Goal: Task Accomplishment & Management: Manage account settings

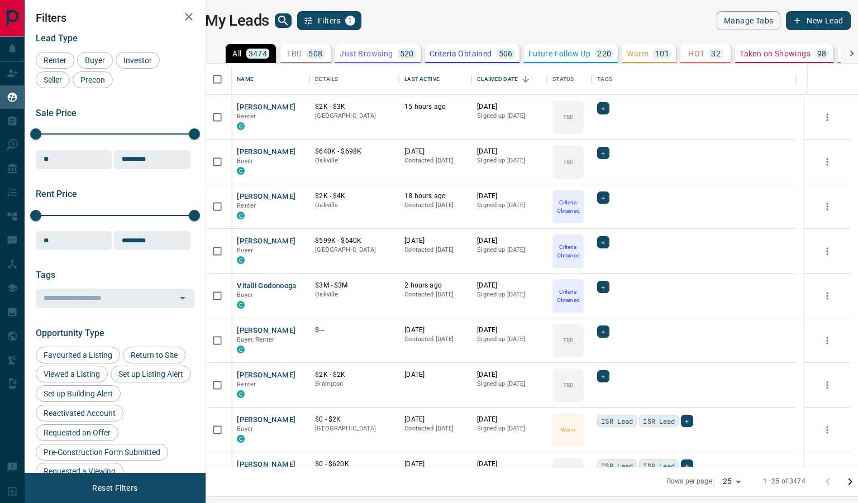
scroll to position [395, 638]
click at [279, 191] on button "[PERSON_NAME]" at bounding box center [266, 196] width 59 height 11
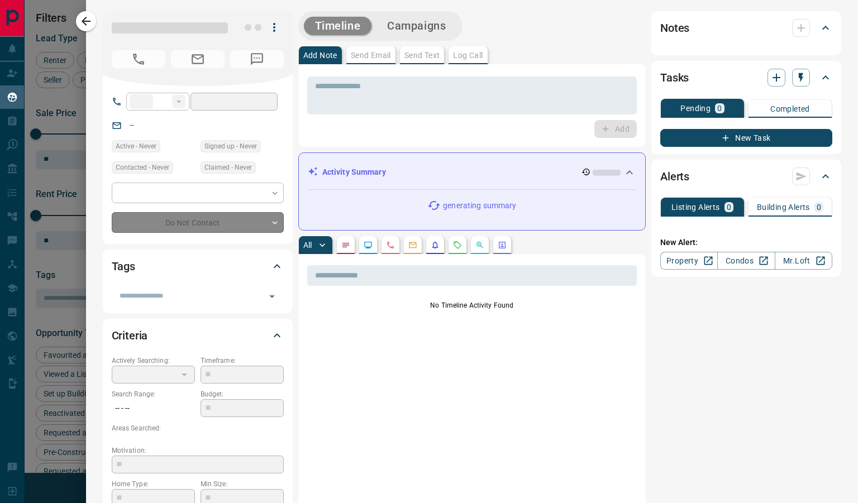
type input "**"
type input "**********"
type input "*"
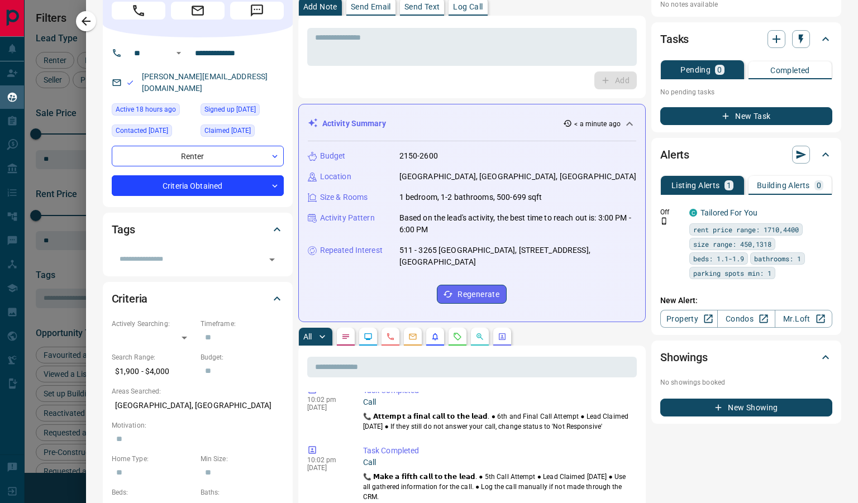
scroll to position [0, 0]
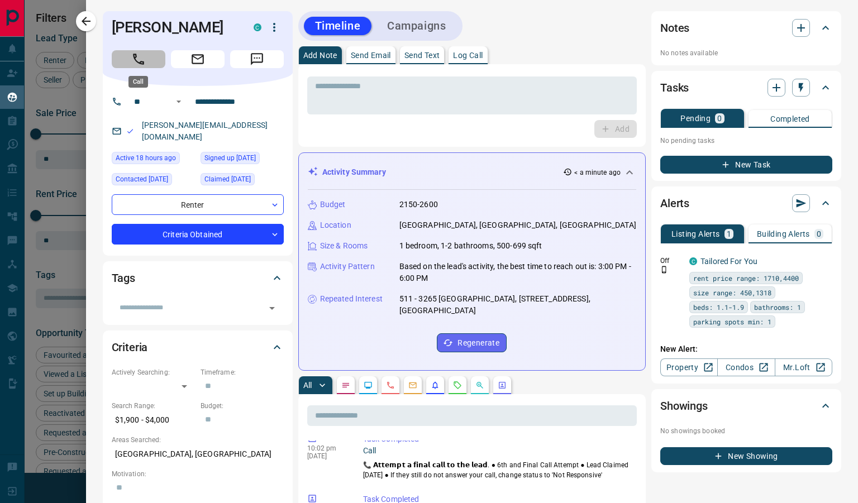
click at [130, 63] on button "Call" at bounding box center [139, 59] width 54 height 18
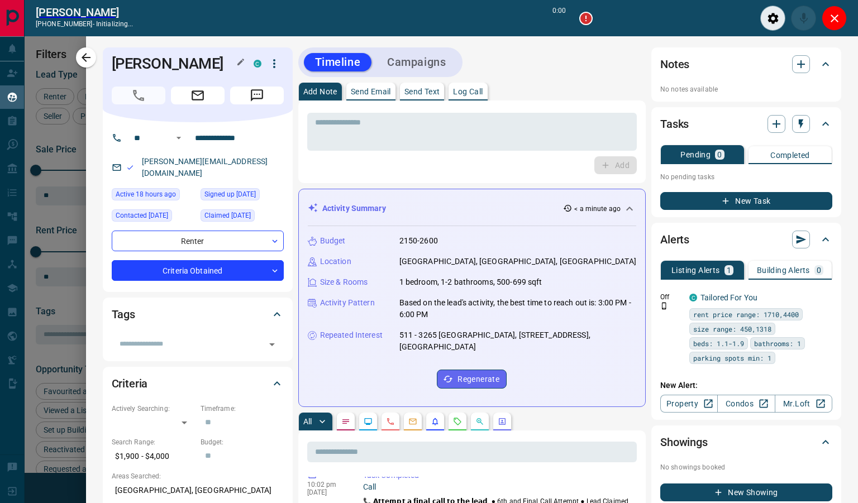
scroll to position [360, 638]
type input "*******"
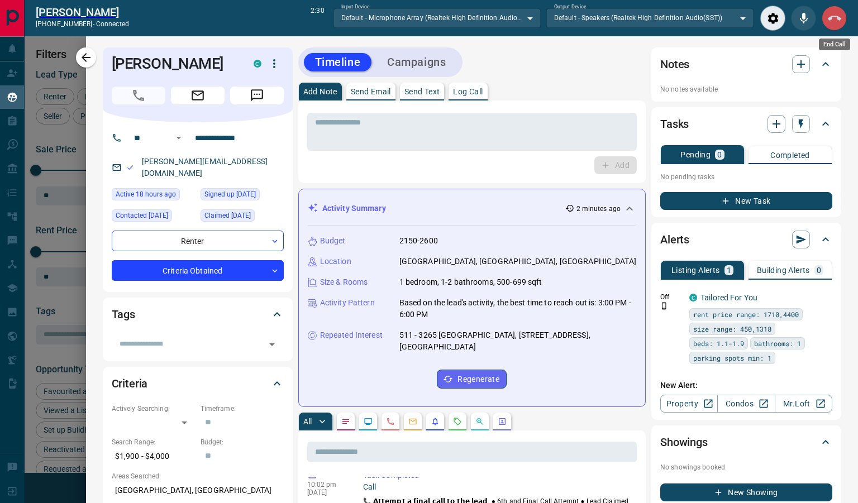
click at [827, 11] on button "End Call" at bounding box center [833, 18] width 25 height 25
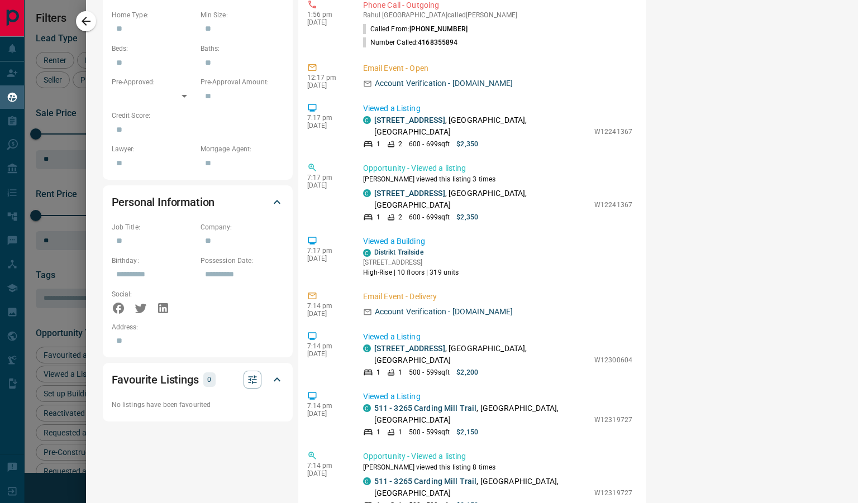
scroll to position [0, 0]
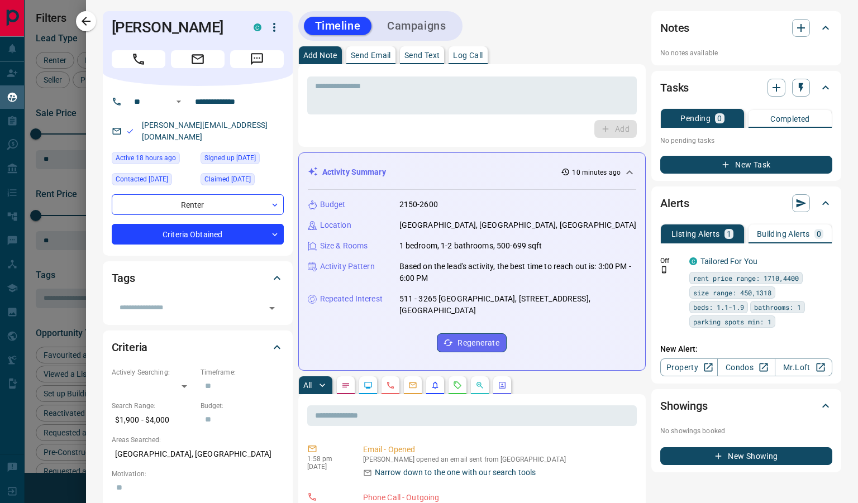
click at [395, 74] on div "* ​" at bounding box center [471, 93] width 329 height 41
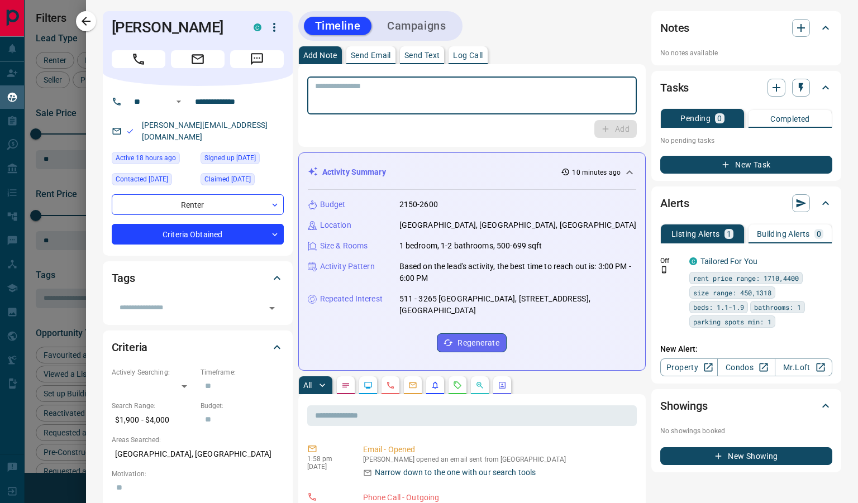
click at [389, 84] on textarea at bounding box center [472, 96] width 314 height 28
type textarea "**"
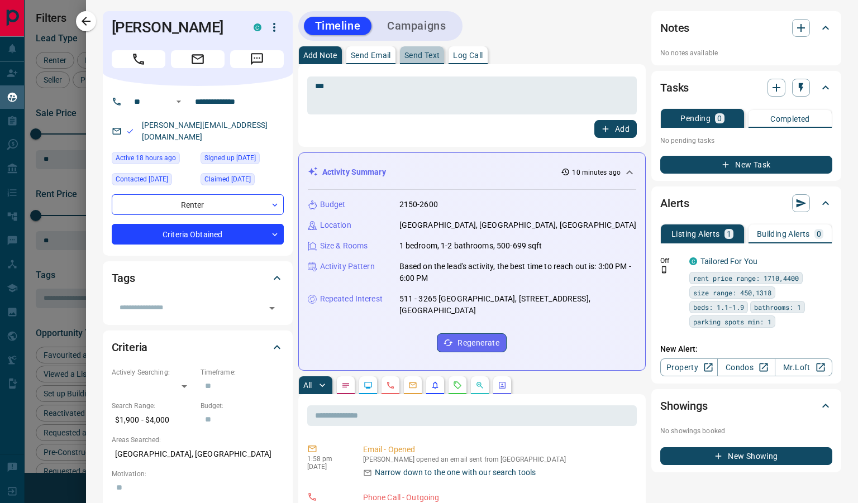
click at [414, 55] on p "Send Text" at bounding box center [422, 55] width 36 height 8
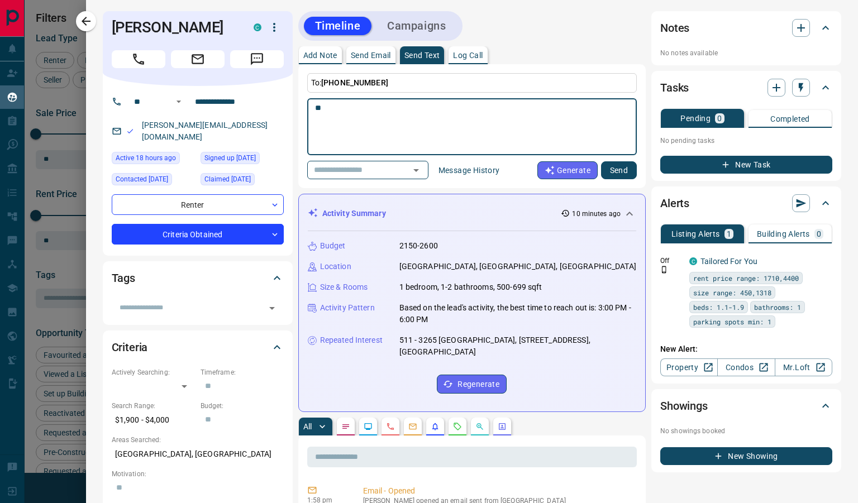
type textarea "*"
type textarea "**********"
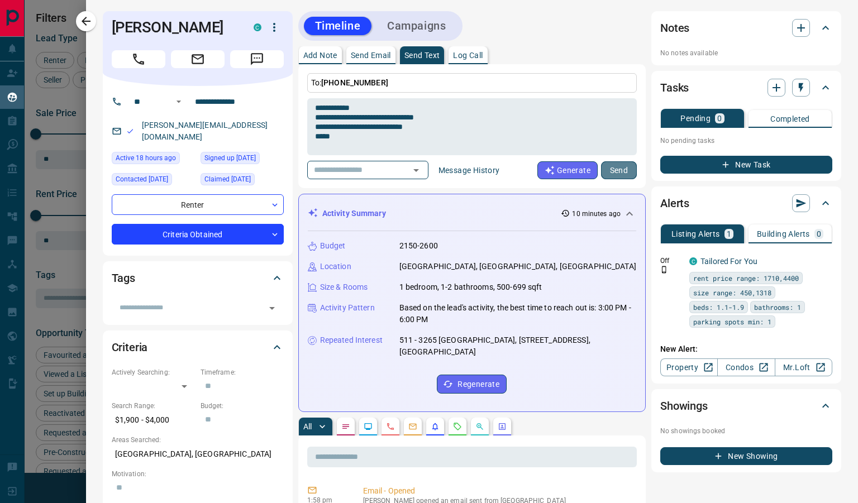
click at [614, 175] on button "Send" at bounding box center [619, 170] width 36 height 18
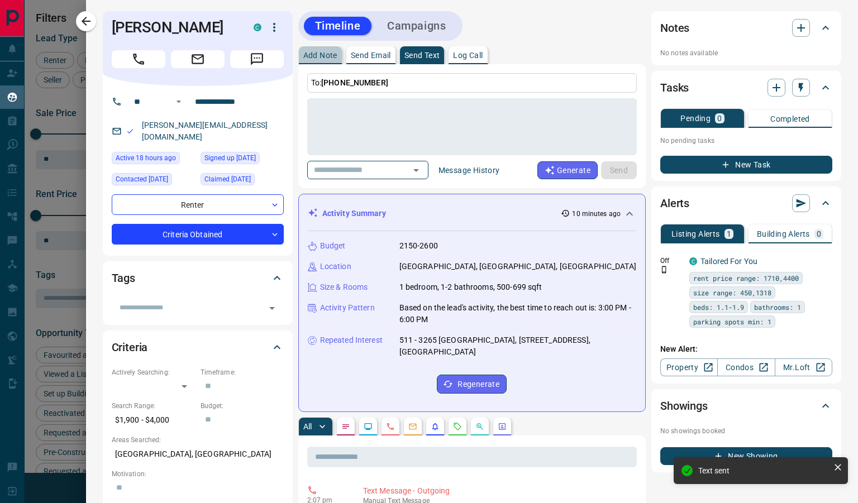
click at [333, 56] on p "Add Note" at bounding box center [320, 55] width 34 height 8
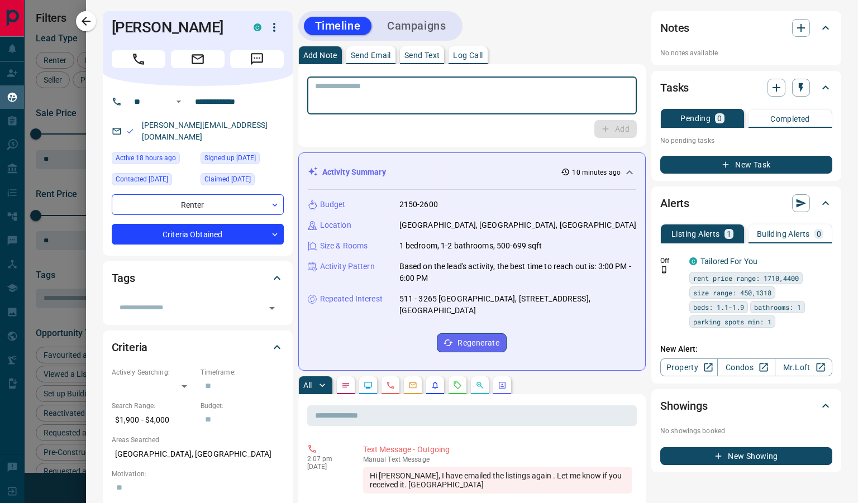
click at [389, 103] on textarea at bounding box center [472, 96] width 314 height 28
type textarea "**********"
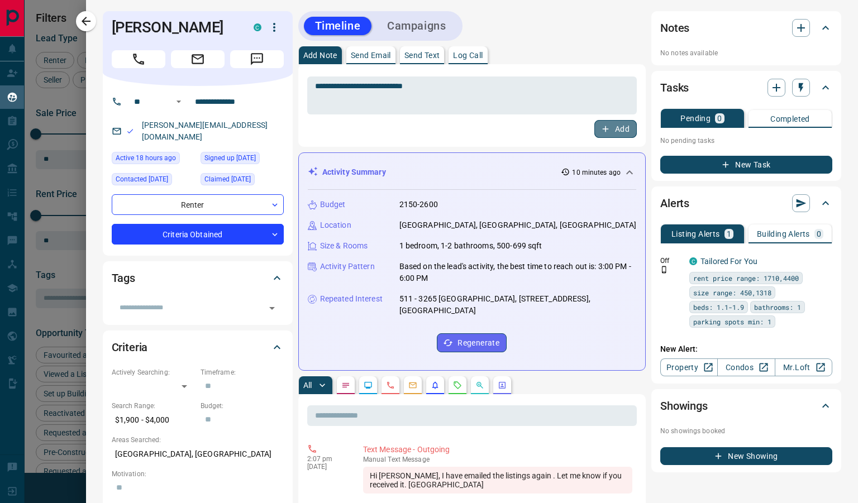
click at [606, 137] on button "Add" at bounding box center [615, 129] width 42 height 18
click at [82, 25] on icon "button" at bounding box center [85, 21] width 13 height 13
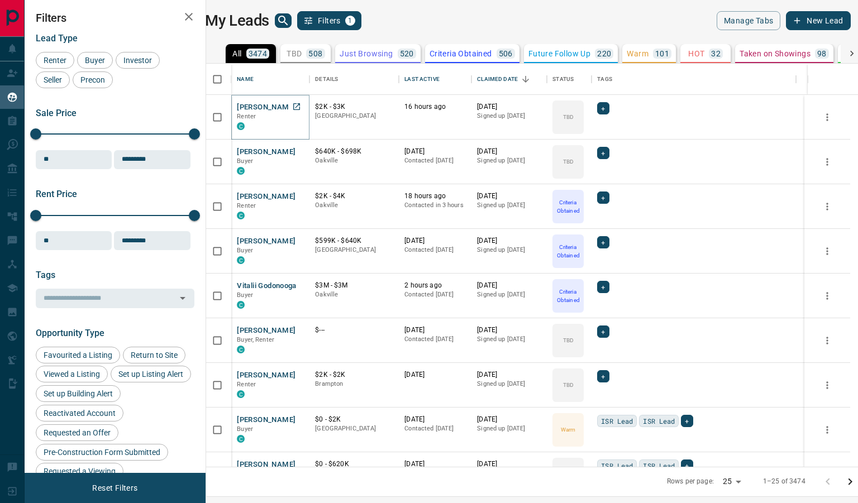
click at [262, 112] on button "[PERSON_NAME]" at bounding box center [266, 107] width 59 height 11
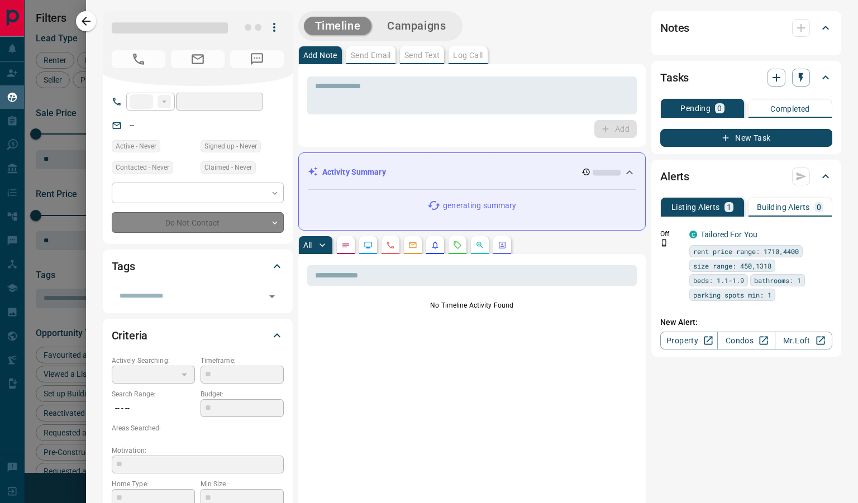
type input "**"
type input "**********"
type input "**"
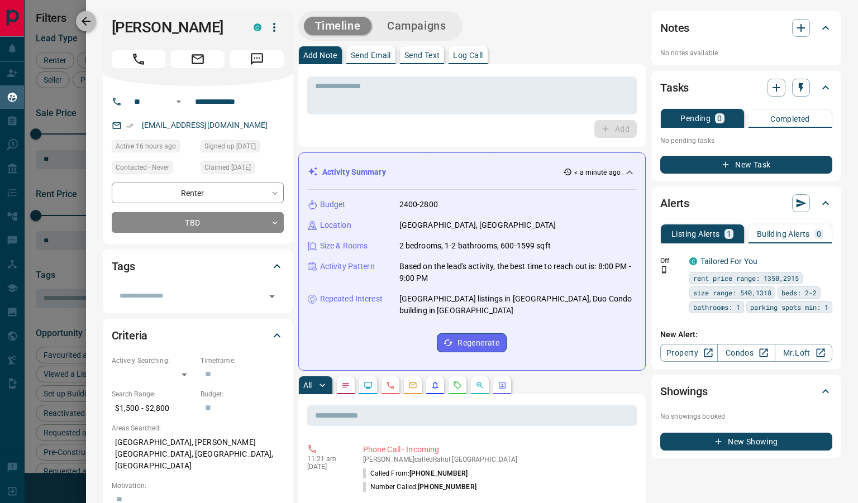
click at [87, 18] on icon "button" at bounding box center [85, 21] width 13 height 13
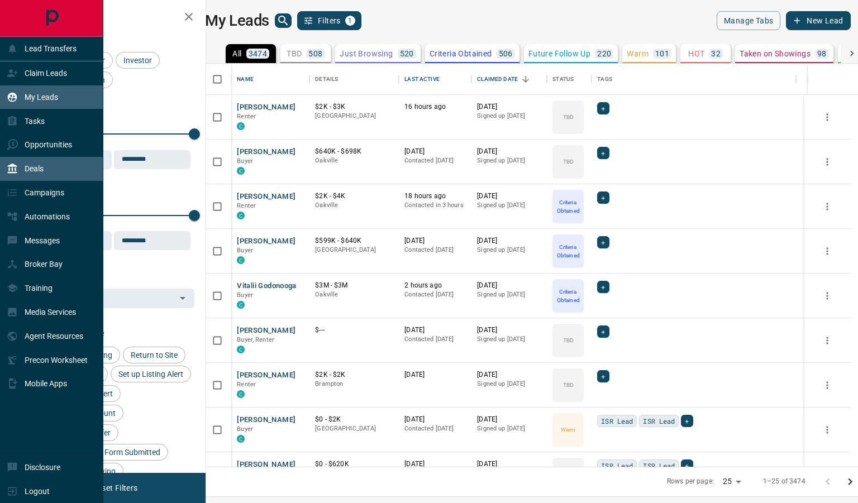
click at [34, 163] on div "Deals" at bounding box center [25, 169] width 37 height 18
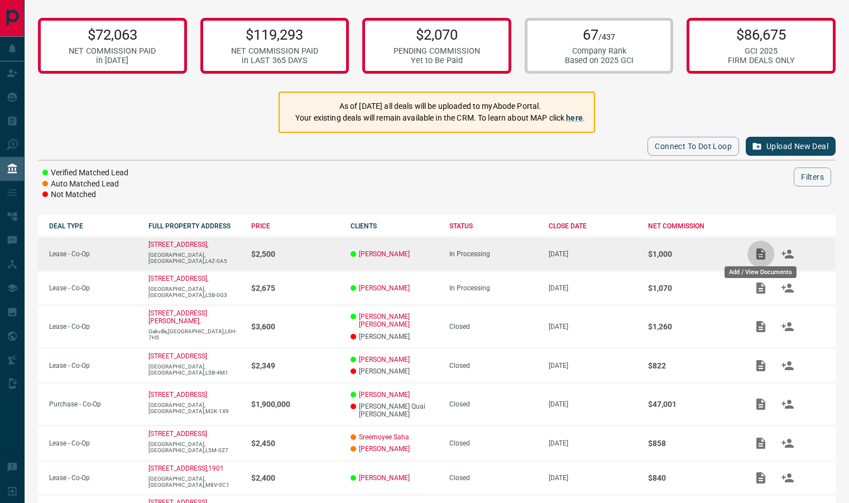
click at [762, 254] on icon "Add / View Documents" at bounding box center [760, 253] width 9 height 11
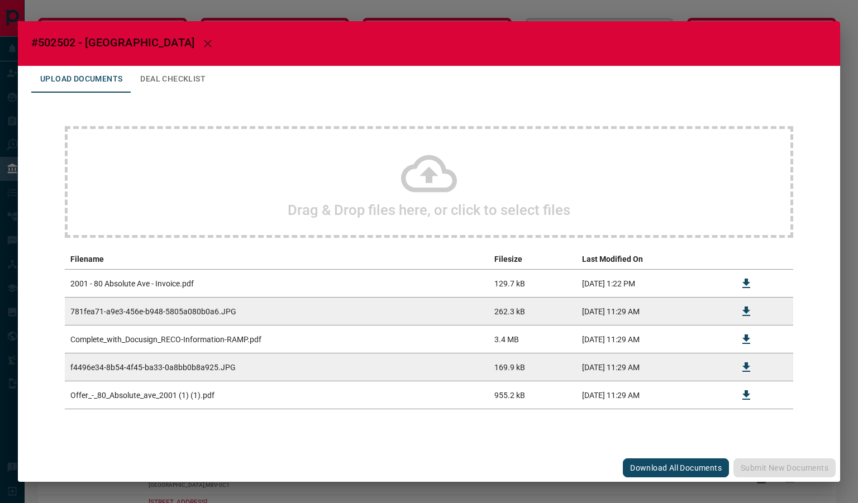
click at [423, 186] on icon at bounding box center [429, 174] width 56 height 56
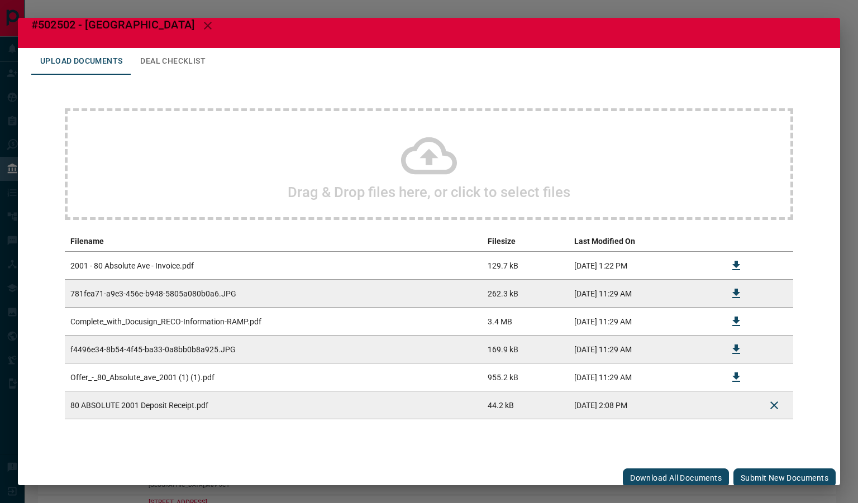
scroll to position [22, 0]
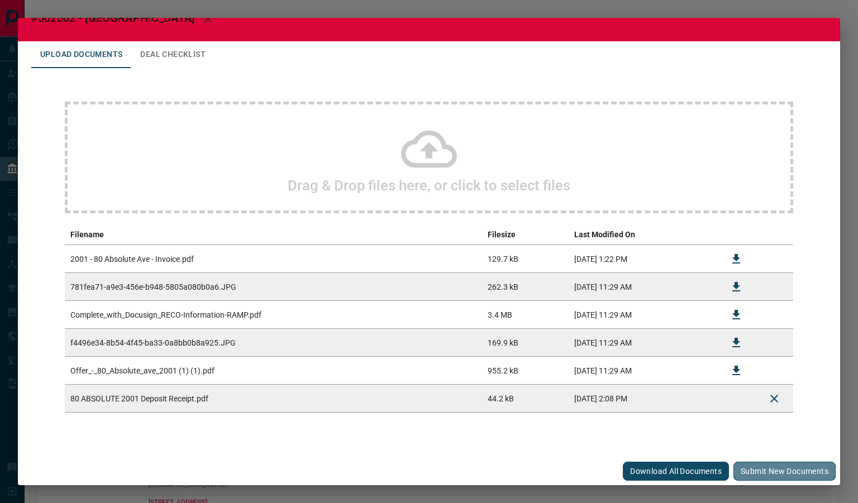
click at [764, 474] on button "Submit new documents" at bounding box center [784, 471] width 102 height 19
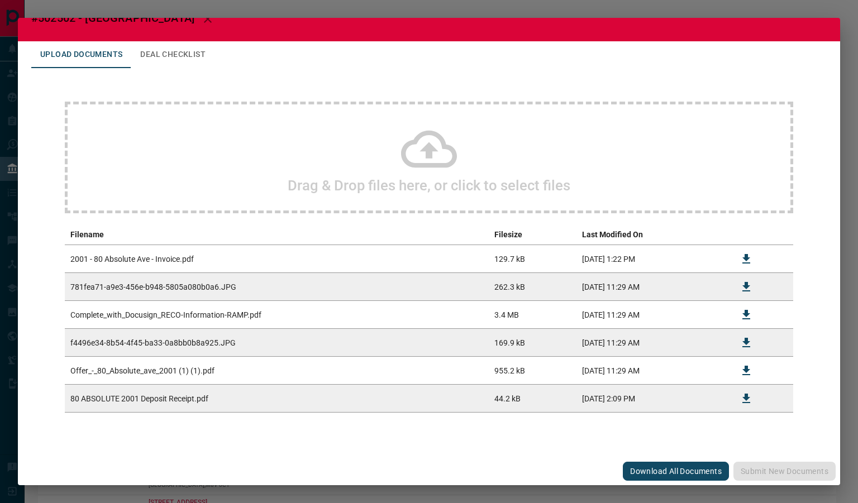
scroll to position [0, 0]
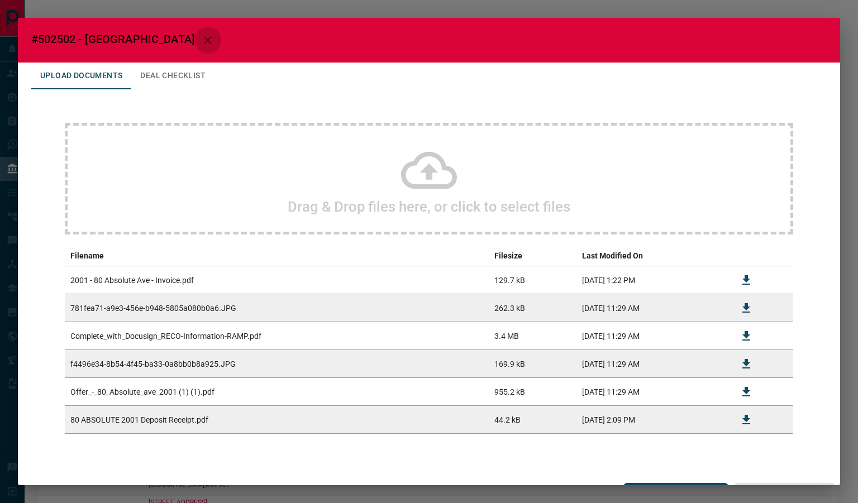
click at [201, 33] on icon "button" at bounding box center [207, 39] width 13 height 13
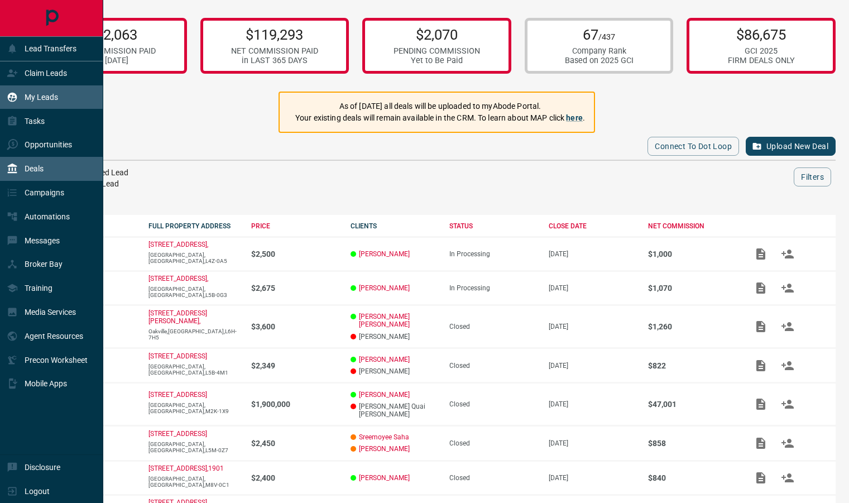
click at [35, 103] on div "My Leads" at bounding box center [32, 97] width 51 height 18
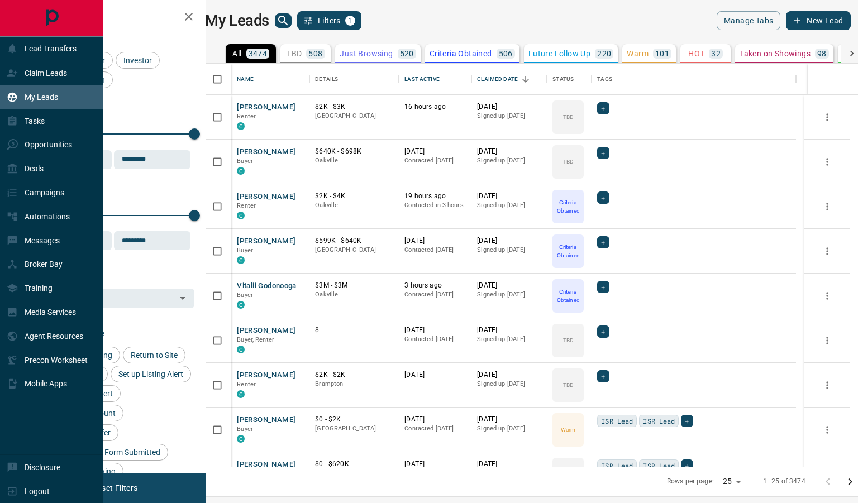
scroll to position [395, 638]
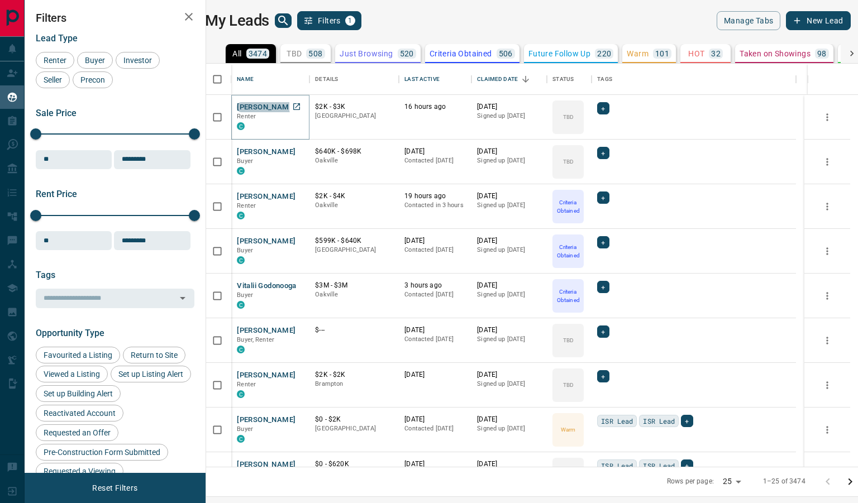
click at [264, 111] on button "[PERSON_NAME]" at bounding box center [266, 107] width 59 height 11
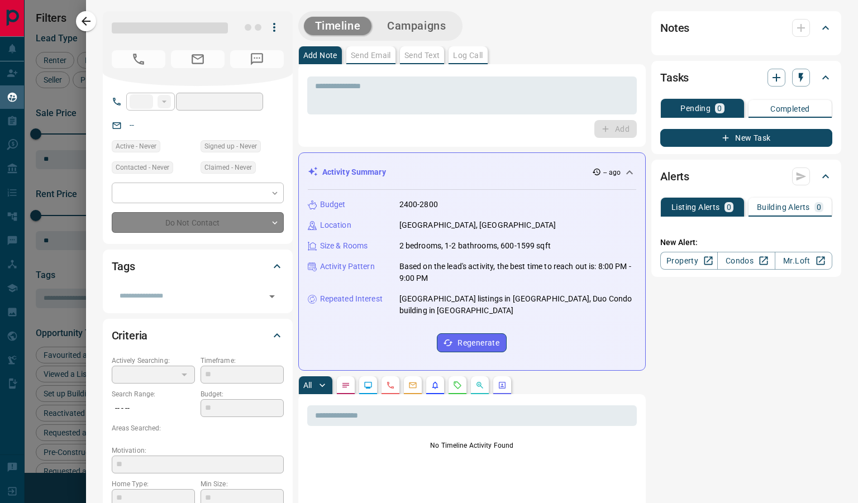
type input "**"
type input "**********"
type input "**"
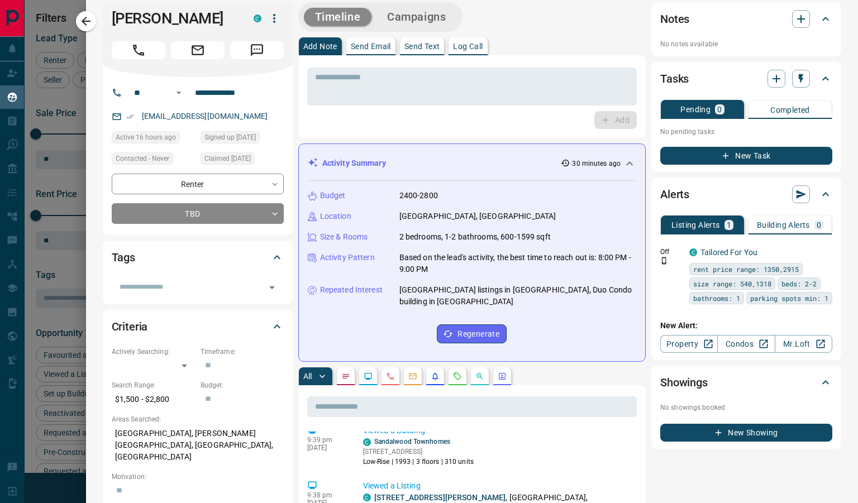
scroll to position [0, 0]
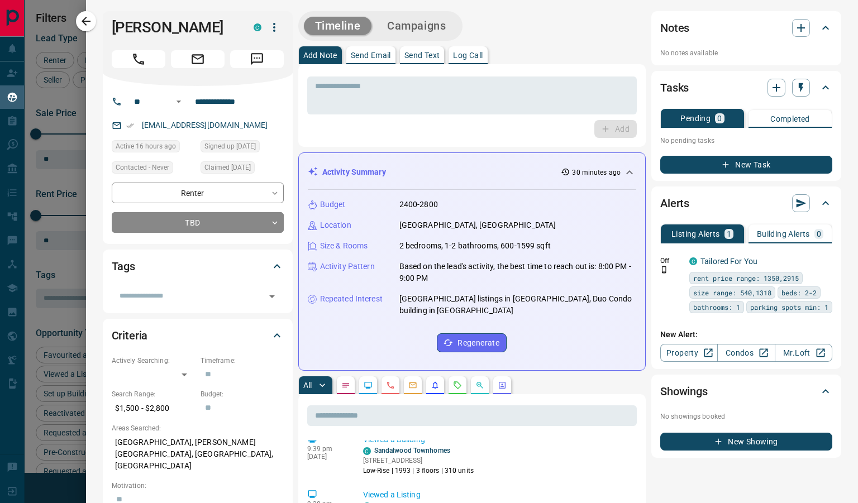
click at [274, 27] on icon "button" at bounding box center [274, 27] width 2 height 9
click at [243, 70] on li "Reallocate" at bounding box center [251, 66] width 66 height 17
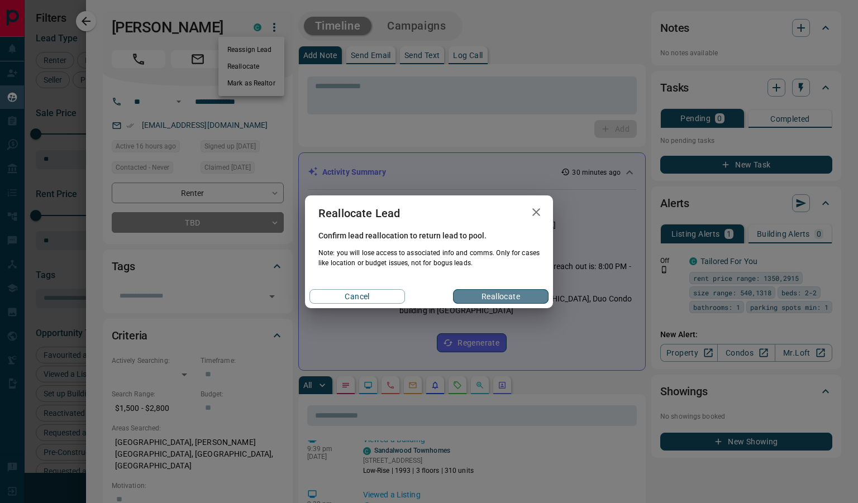
click at [509, 295] on button "Reallocate" at bounding box center [500, 296] width 95 height 15
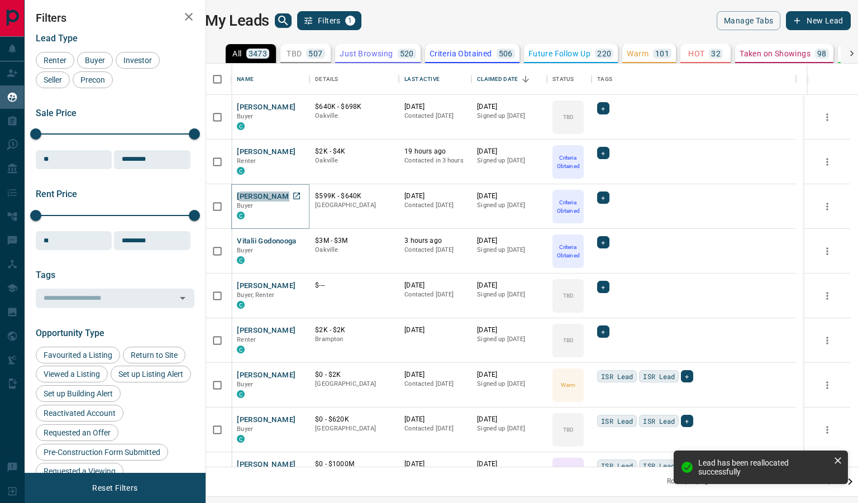
click at [274, 195] on button "[PERSON_NAME]" at bounding box center [266, 196] width 59 height 11
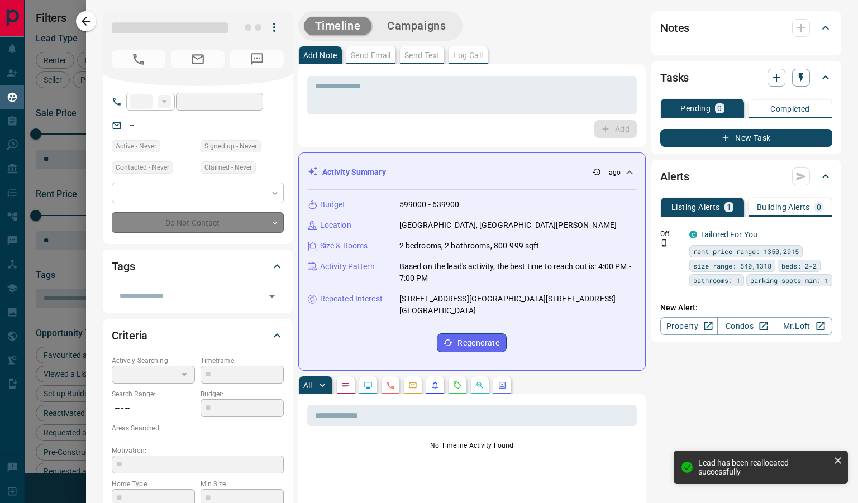
type input "**"
type input "**********"
type input "*"
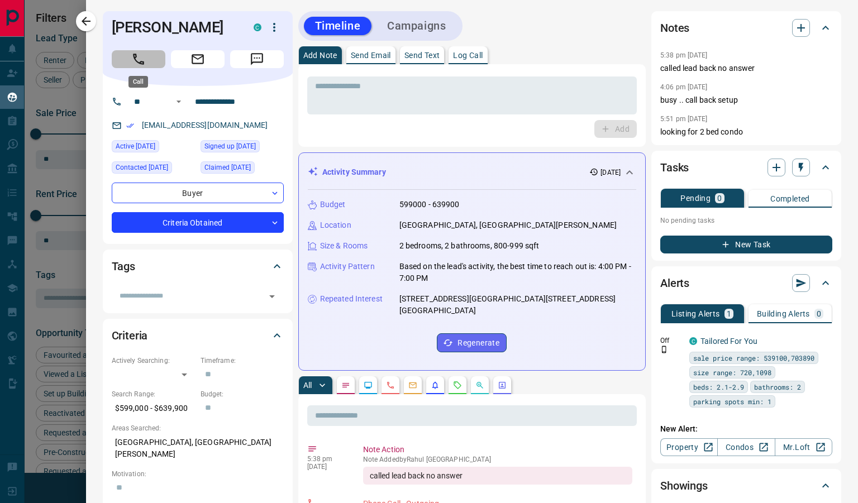
click at [135, 56] on icon "Call" at bounding box center [138, 59] width 15 height 15
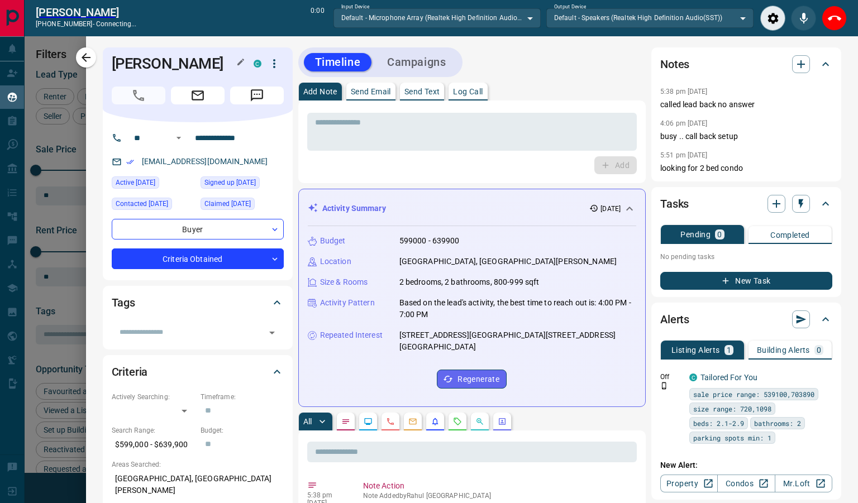
scroll to position [360, 638]
click at [829, 19] on icon "End Call" at bounding box center [833, 18] width 13 height 5
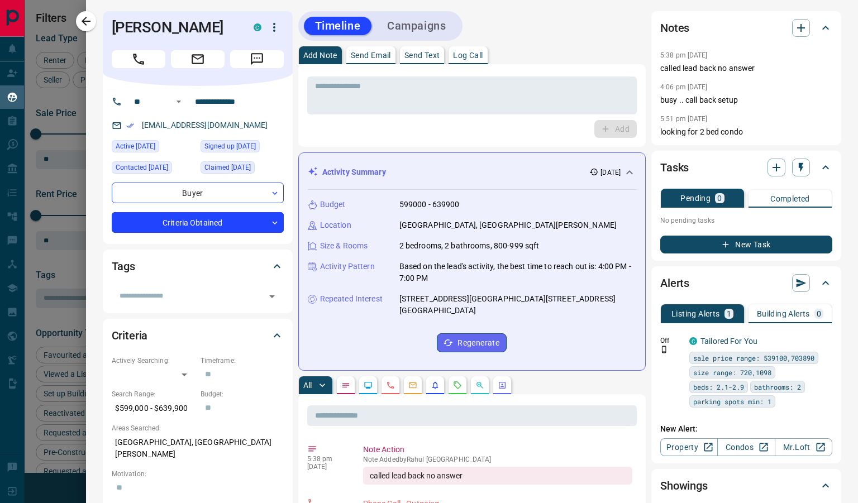
scroll to position [395, 638]
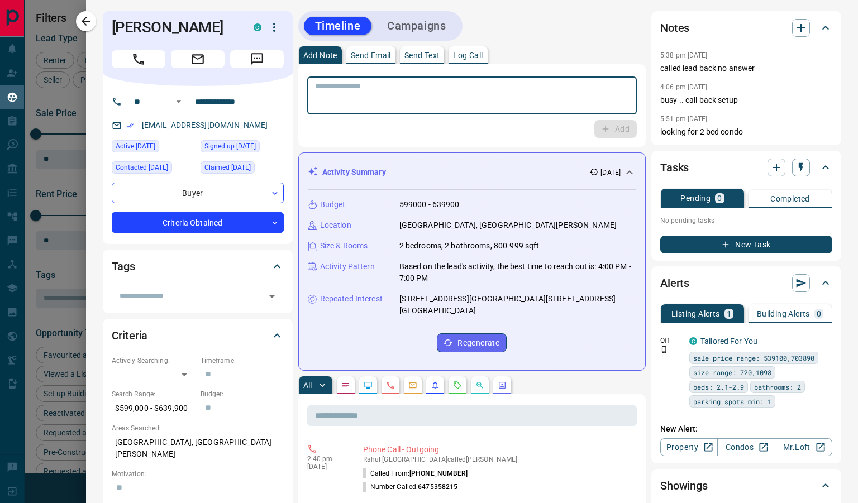
click at [410, 94] on textarea at bounding box center [472, 96] width 314 height 28
type textarea "*"
type textarea "**********"
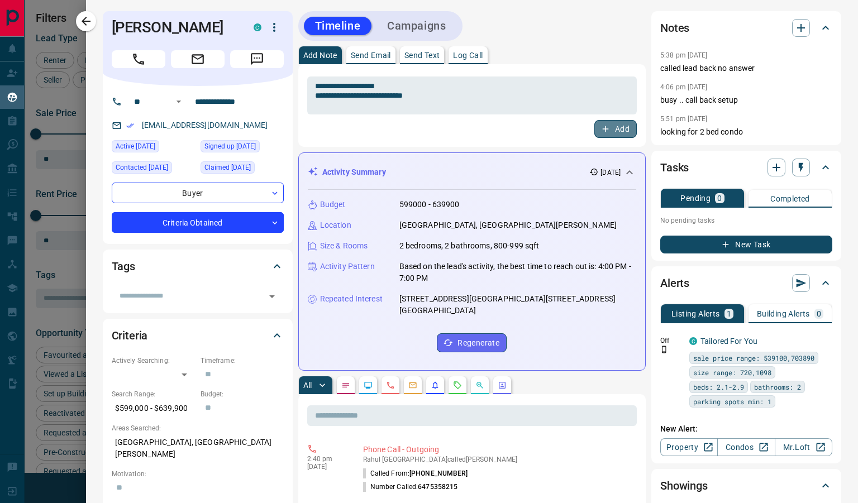
click at [594, 127] on button "Add" at bounding box center [615, 129] width 42 height 18
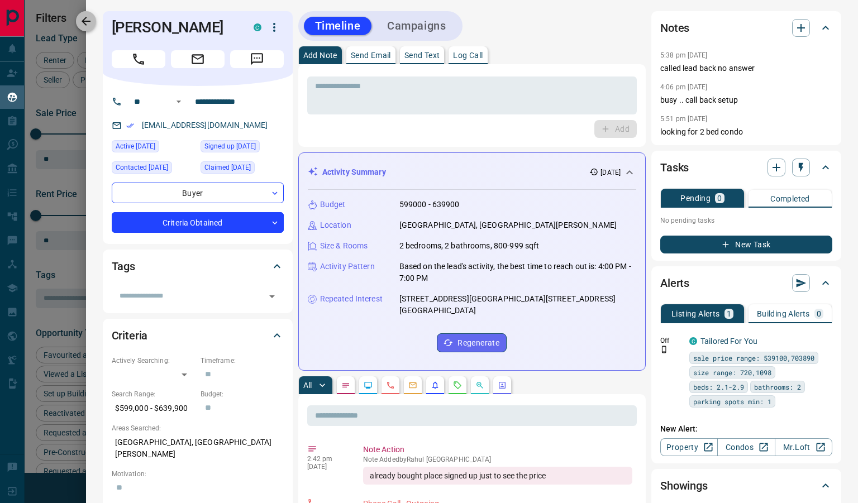
click at [81, 25] on icon "button" at bounding box center [85, 21] width 13 height 13
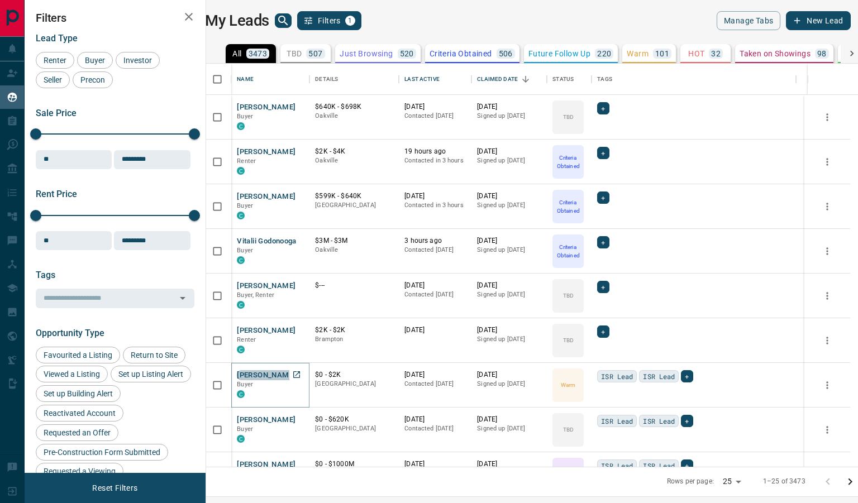
click at [272, 376] on button "[PERSON_NAME]" at bounding box center [266, 375] width 59 height 11
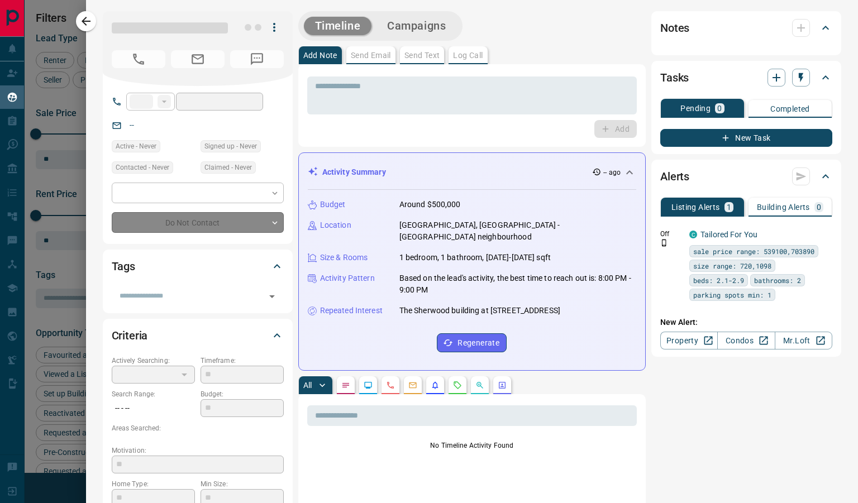
type input "**"
type input "**********"
type input "*"
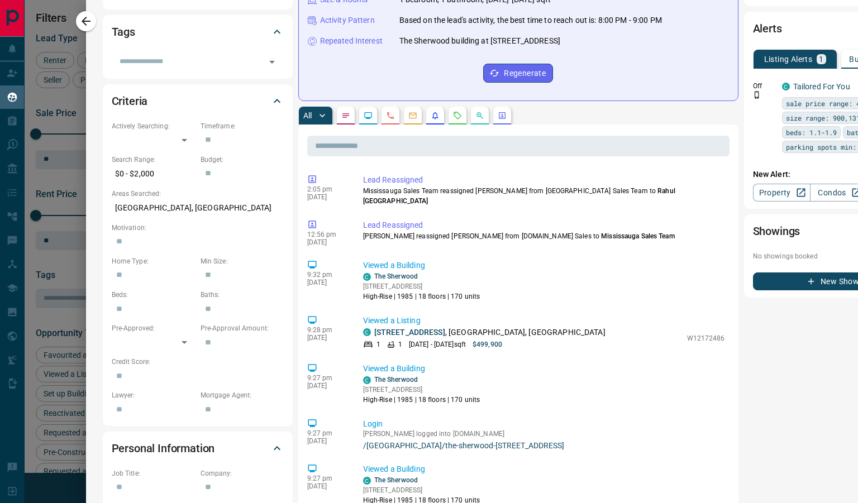
scroll to position [0, 0]
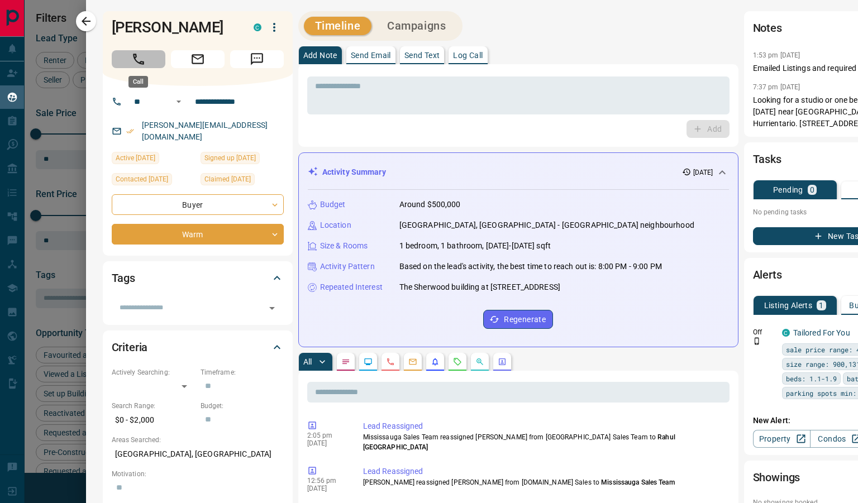
click at [145, 65] on icon "Call" at bounding box center [138, 59] width 15 height 15
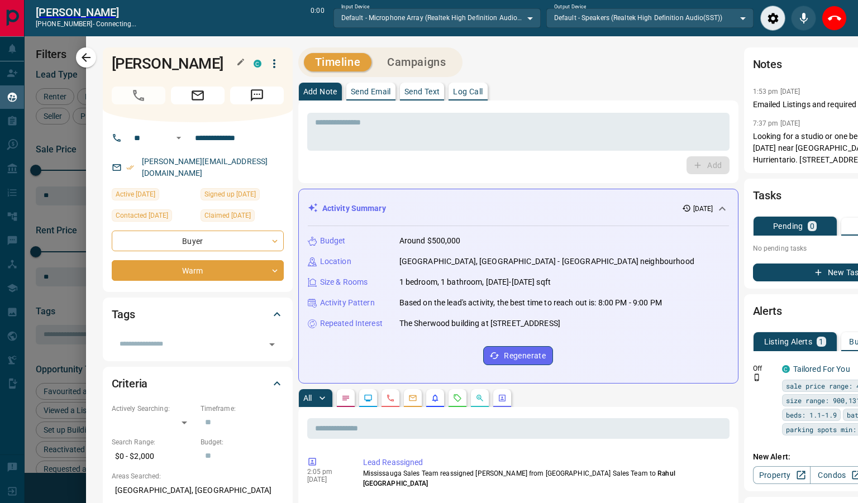
scroll to position [360, 638]
click at [836, 24] on icon "End Call" at bounding box center [833, 18] width 13 height 13
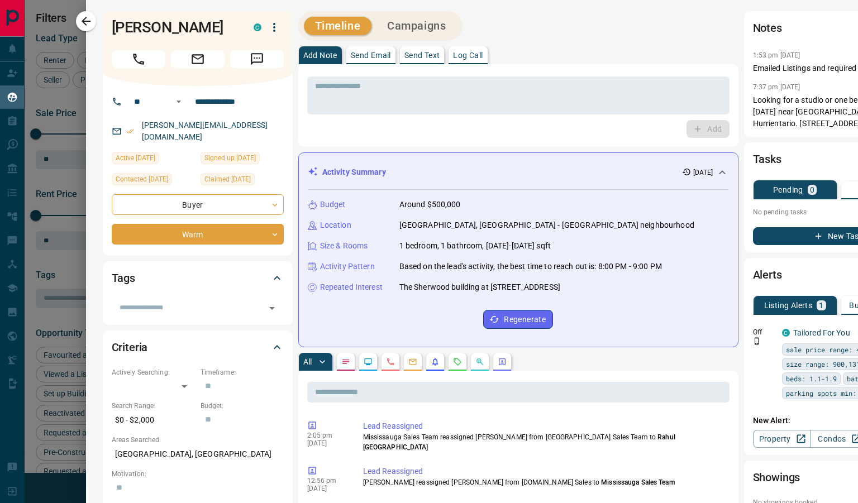
scroll to position [395, 638]
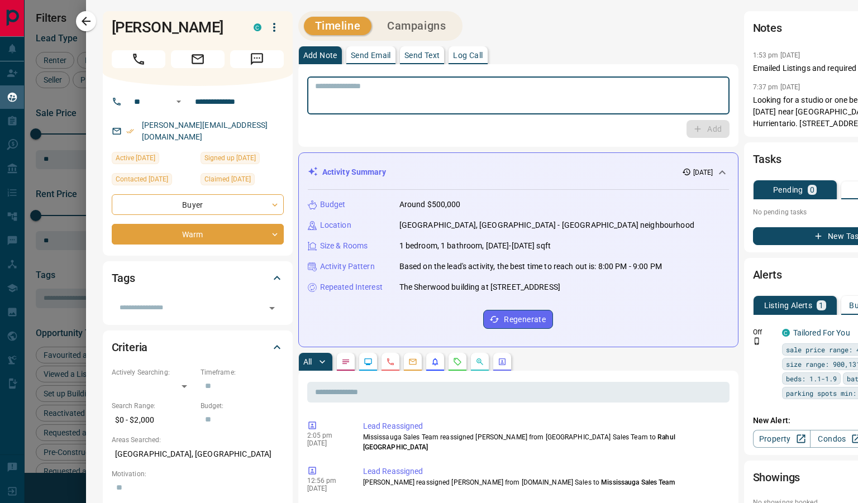
click at [508, 103] on textarea at bounding box center [518, 96] width 406 height 28
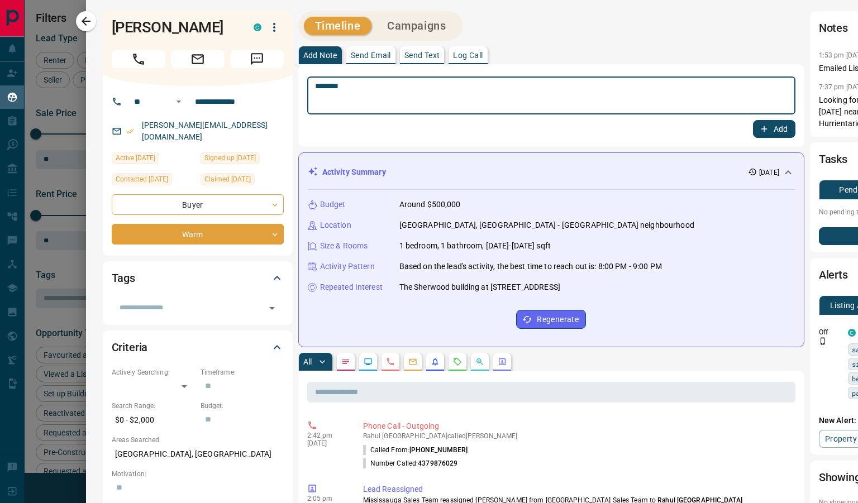
click at [332, 89] on textarea "********" at bounding box center [551, 96] width 472 height 28
type textarea "*********"
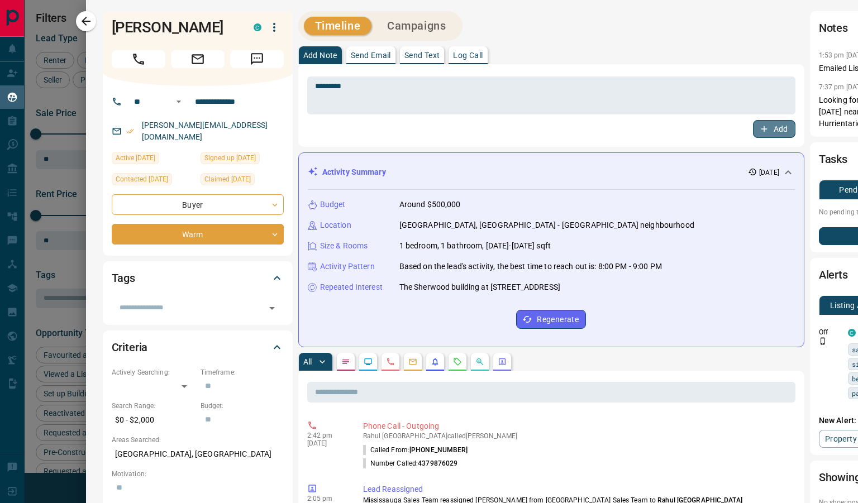
click at [764, 127] on icon "button" at bounding box center [764, 129] width 10 height 10
click at [84, 20] on icon "button" at bounding box center [86, 21] width 9 height 9
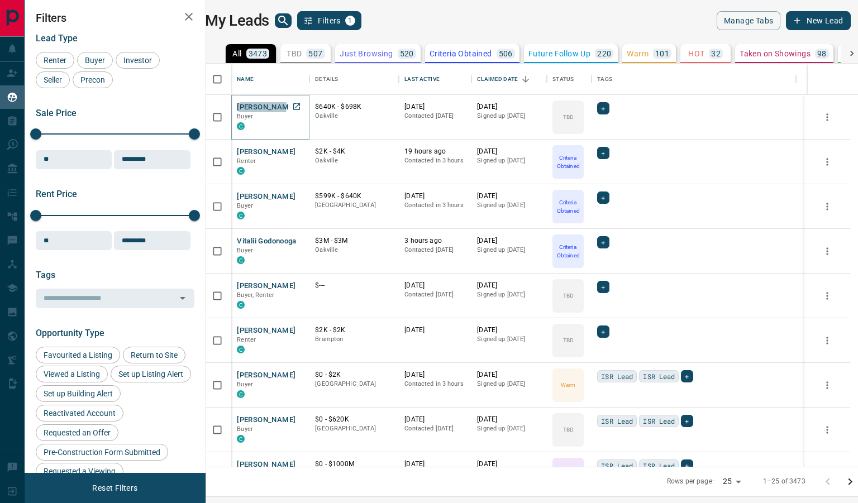
click at [252, 106] on button "[PERSON_NAME]" at bounding box center [266, 107] width 59 height 11
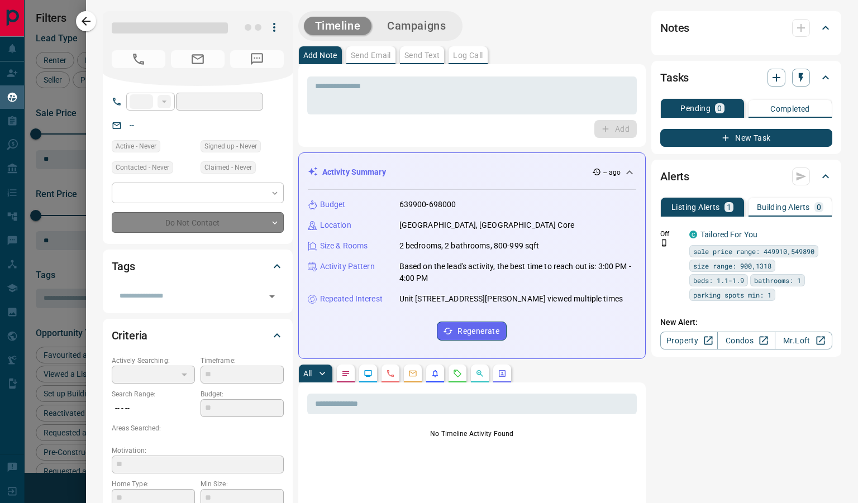
type input "**"
type input "**********"
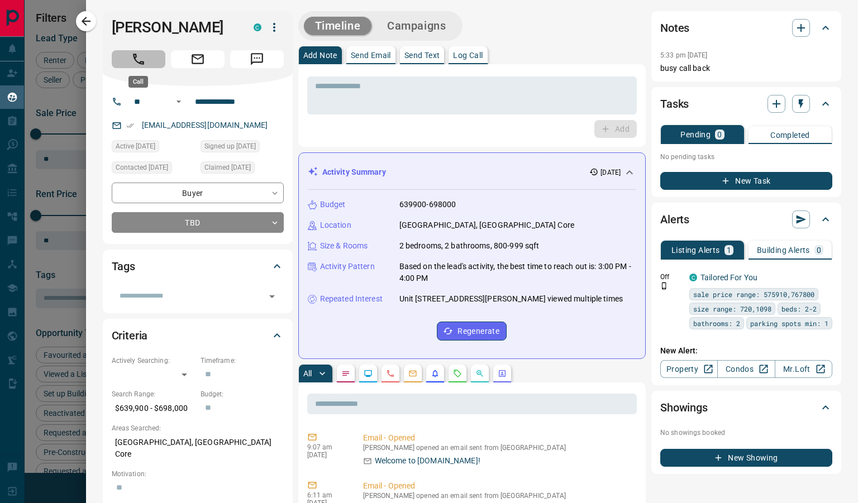
click at [135, 52] on icon "Call" at bounding box center [138, 59] width 15 height 15
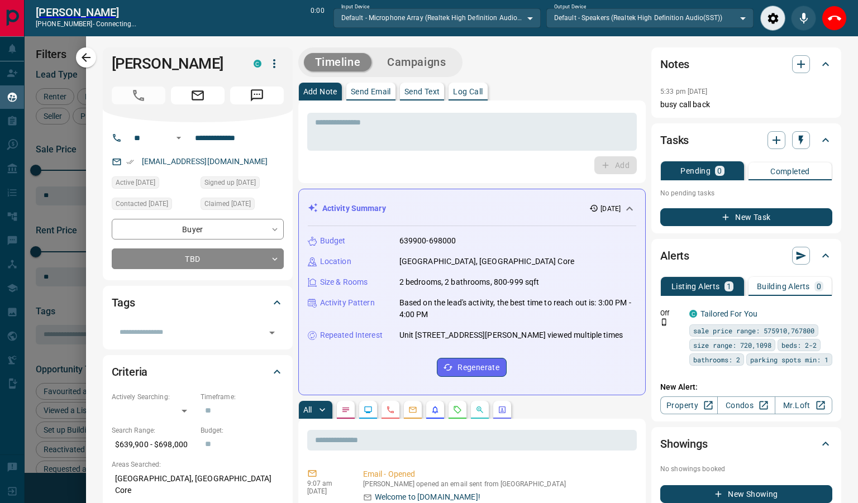
scroll to position [360, 638]
click at [832, 15] on icon "End Call" at bounding box center [833, 18] width 13 height 13
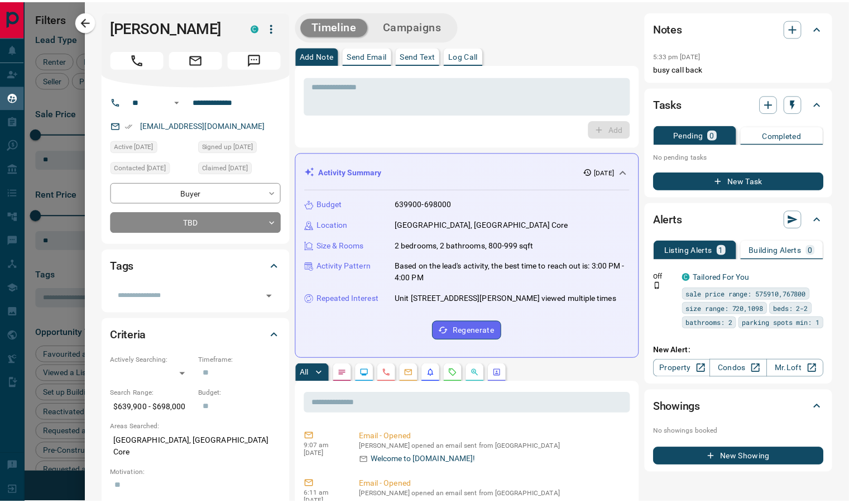
scroll to position [395, 638]
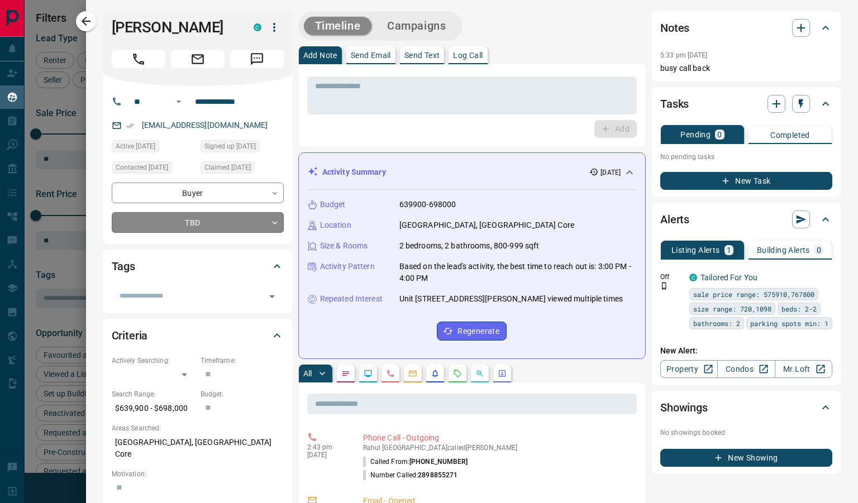
click at [246, 220] on body "Lead Transfers Claim Leads My Leads Tasks Opportunities Deals Campaigns Automat…" at bounding box center [429, 244] width 858 height 489
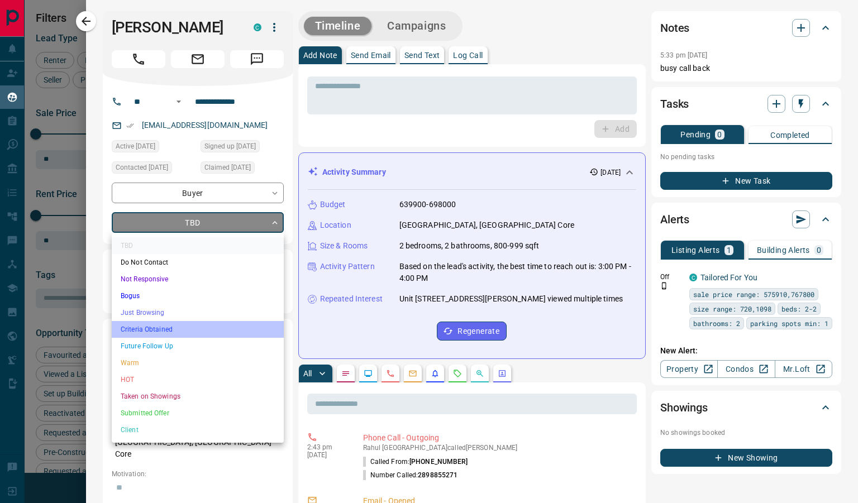
click at [171, 332] on li "Criteria Obtained" at bounding box center [198, 329] width 172 height 17
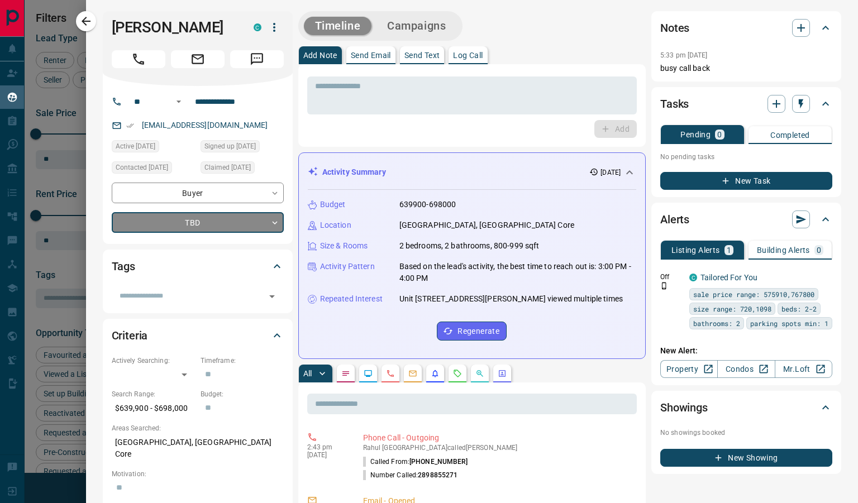
type input "*"
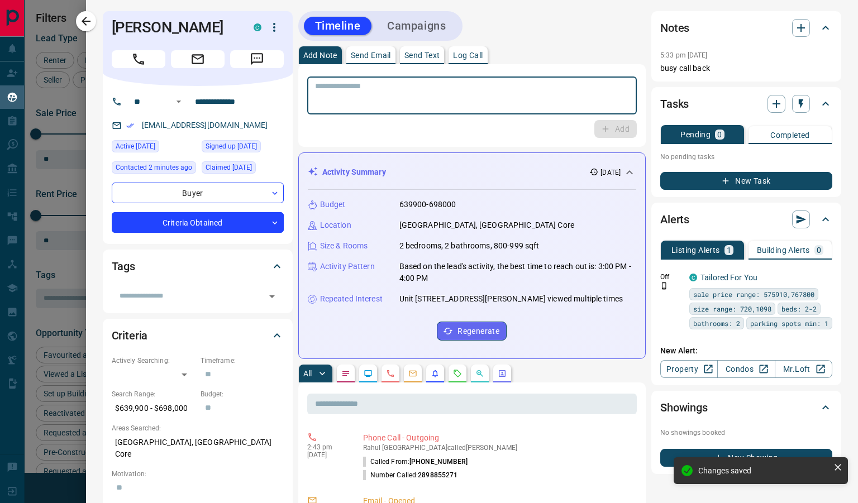
click at [455, 98] on textarea at bounding box center [472, 96] width 314 height 28
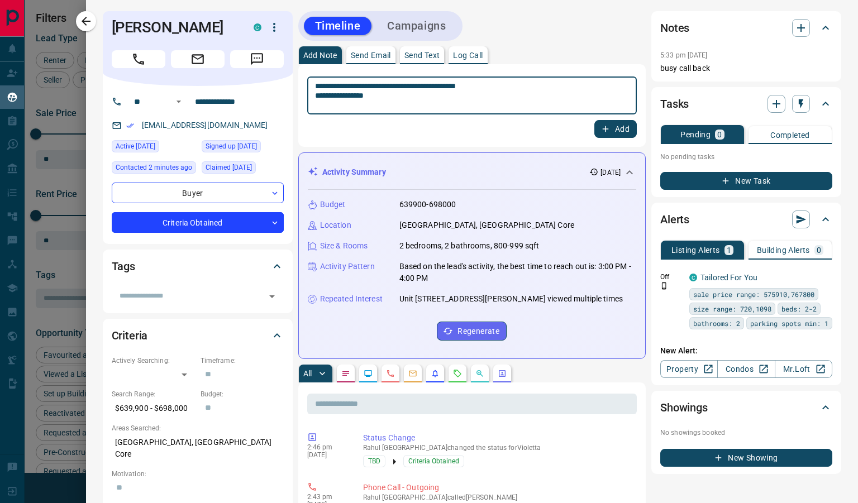
type textarea "**********"
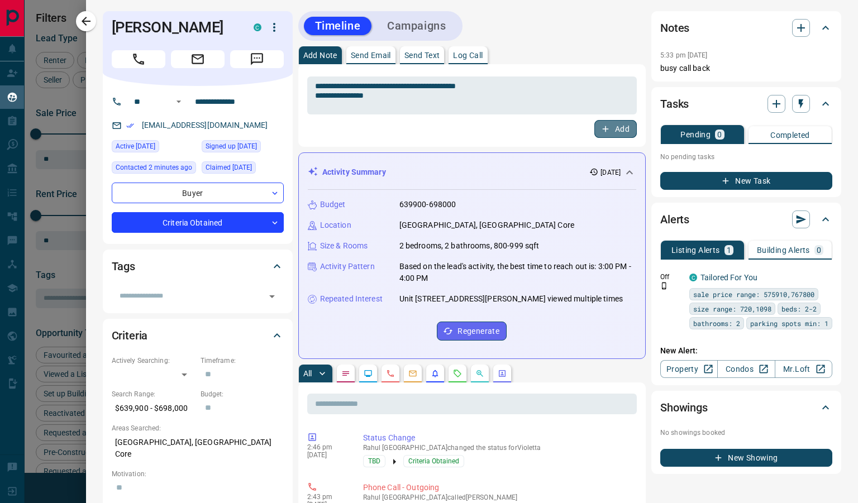
click at [600, 125] on icon "button" at bounding box center [605, 129] width 10 height 10
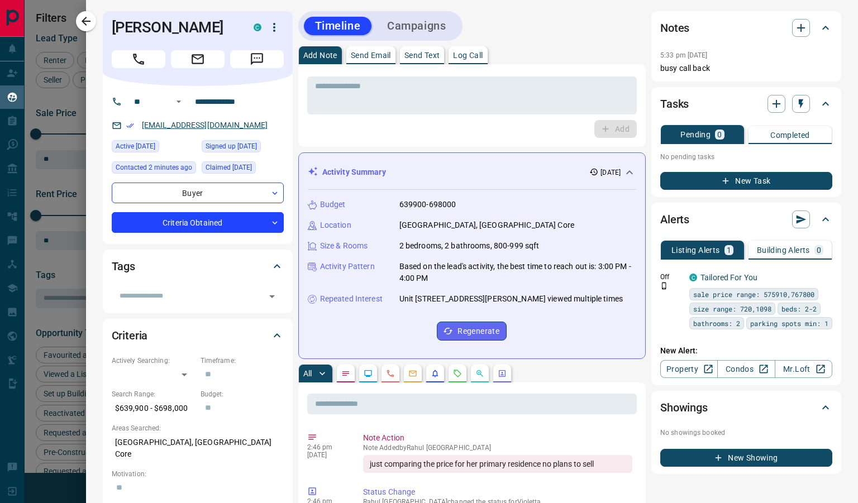
click at [170, 126] on link "[EMAIL_ADDRESS][DOMAIN_NAME]" at bounding box center [205, 125] width 126 height 9
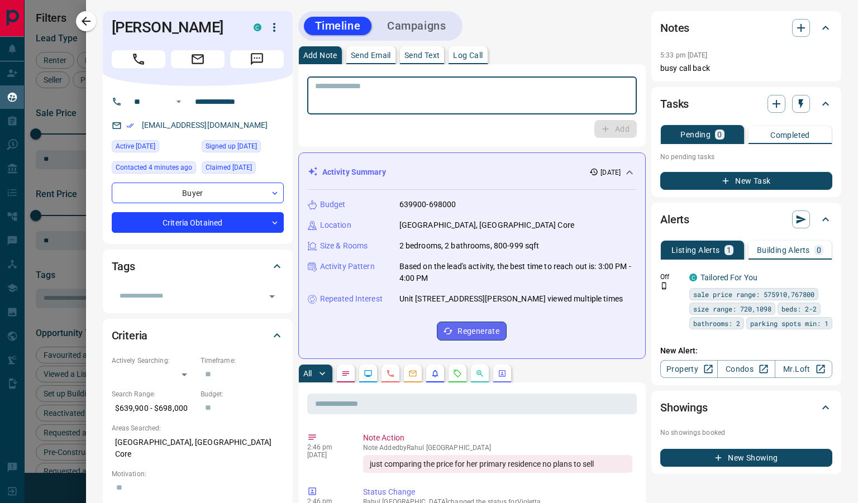
click at [351, 94] on textarea at bounding box center [467, 96] width 305 height 28
type textarea "**********"
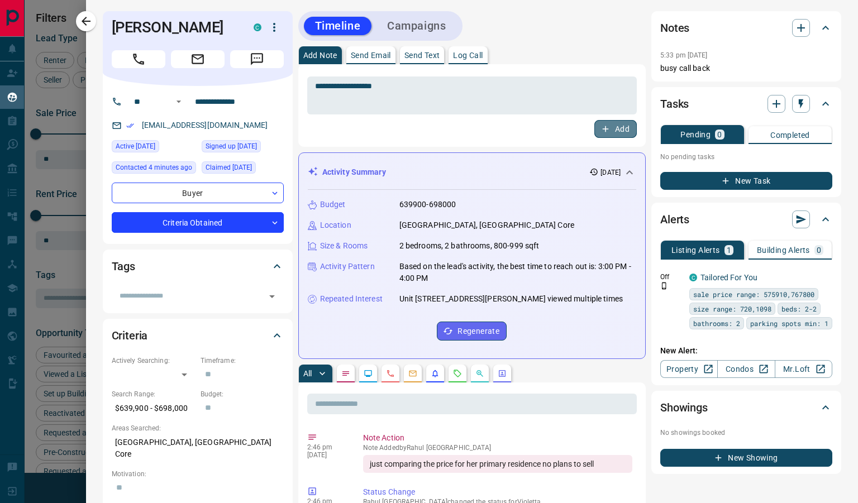
click at [611, 132] on button "Add" at bounding box center [615, 129] width 42 height 18
click at [85, 17] on icon "button" at bounding box center [85, 21] width 13 height 13
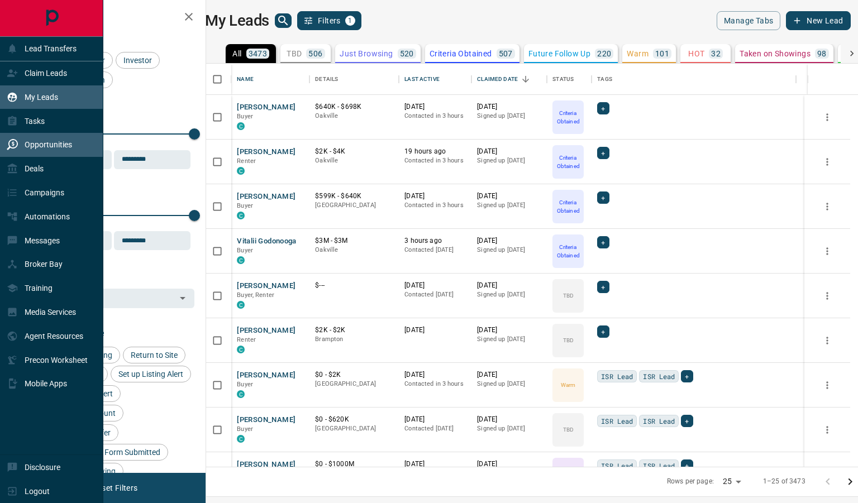
click at [51, 147] on p "Opportunities" at bounding box center [48, 144] width 47 height 9
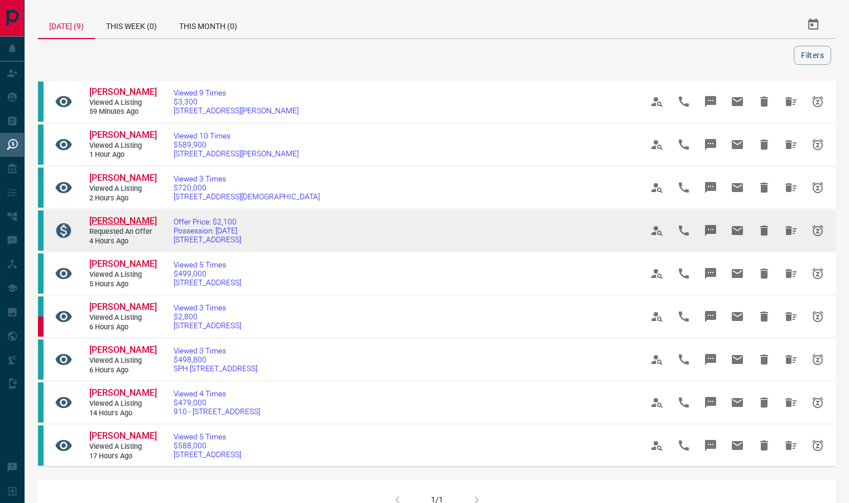
click at [131, 222] on span "[PERSON_NAME]" at bounding box center [123, 220] width 68 height 11
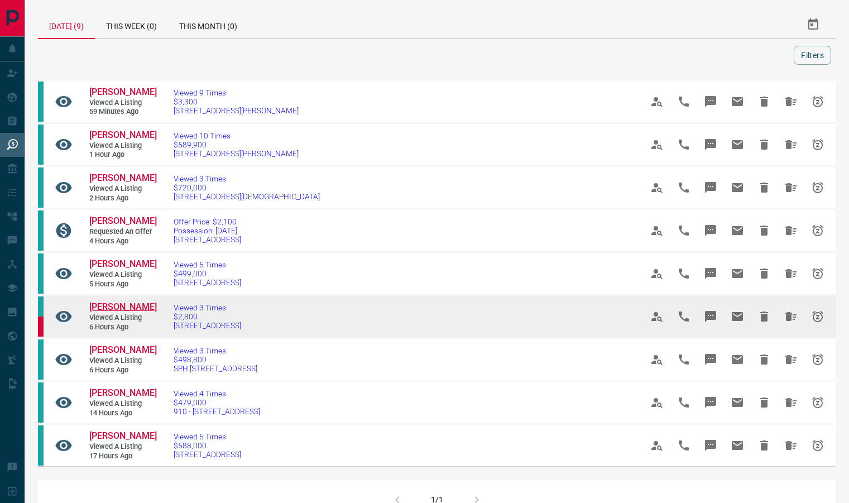
click at [118, 309] on span "[PERSON_NAME]" at bounding box center [123, 306] width 68 height 11
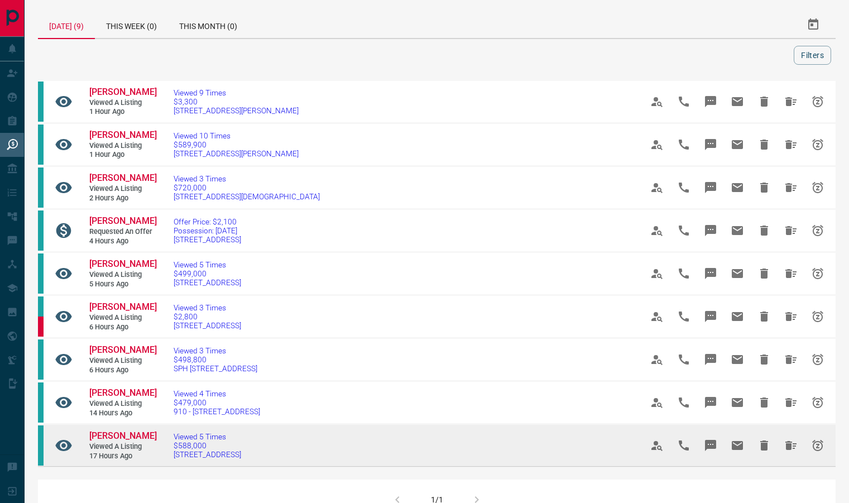
click at [116, 430] on td "[PERSON_NAME] Viewed a Listing 17 hours ago" at bounding box center [115, 445] width 84 height 41
click at [113, 435] on span "[PERSON_NAME]" at bounding box center [123, 435] width 68 height 11
click at [789, 446] on icon "Hide All from Jui Kavishwar" at bounding box center [791, 445] width 11 height 9
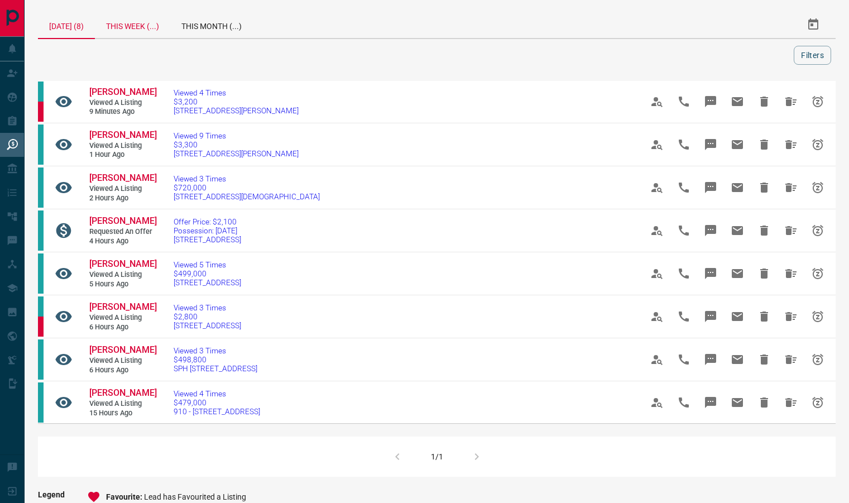
click at [133, 22] on div "This Week (...)" at bounding box center [132, 24] width 75 height 27
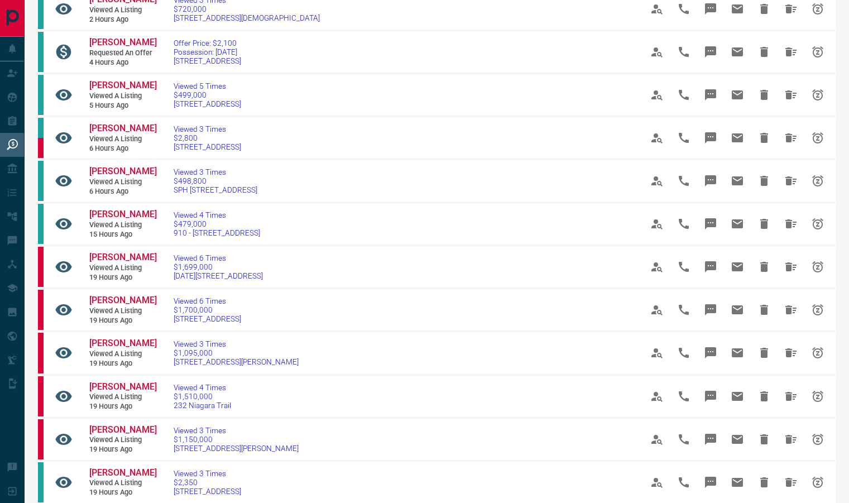
scroll to position [194, 0]
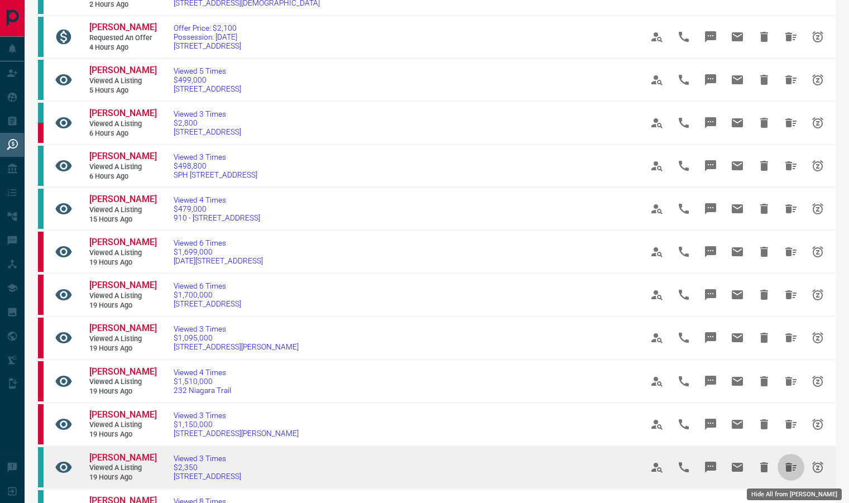
click at [786, 461] on icon "Hide All from Srinivas Kunam" at bounding box center [790, 467] width 13 height 13
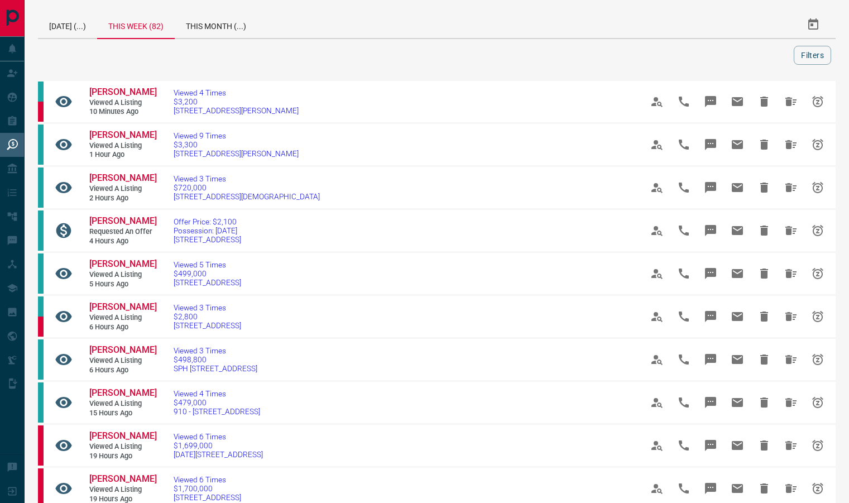
click at [786, 461] on td at bounding box center [730, 445] width 210 height 43
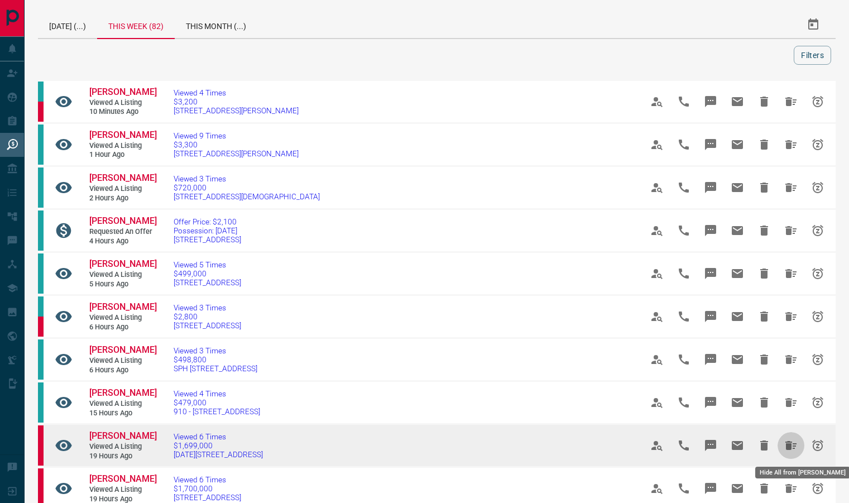
click at [784, 449] on button "Hide All from Tanja Hill" at bounding box center [791, 445] width 27 height 27
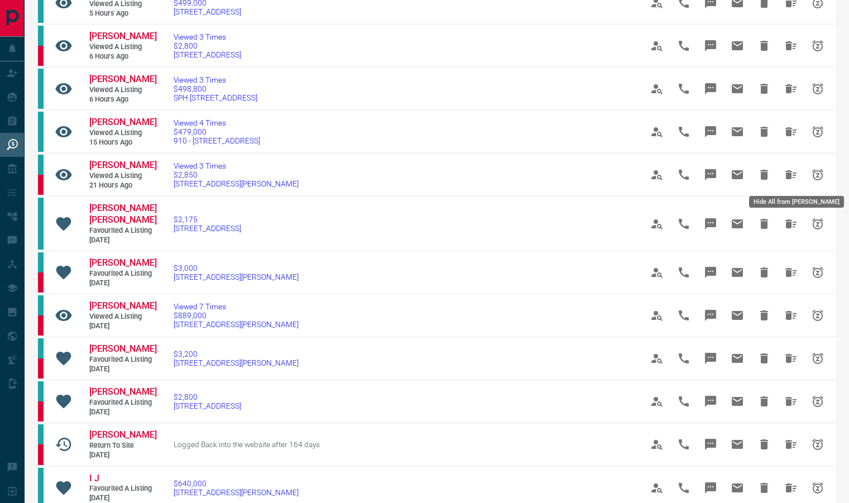
scroll to position [274, 0]
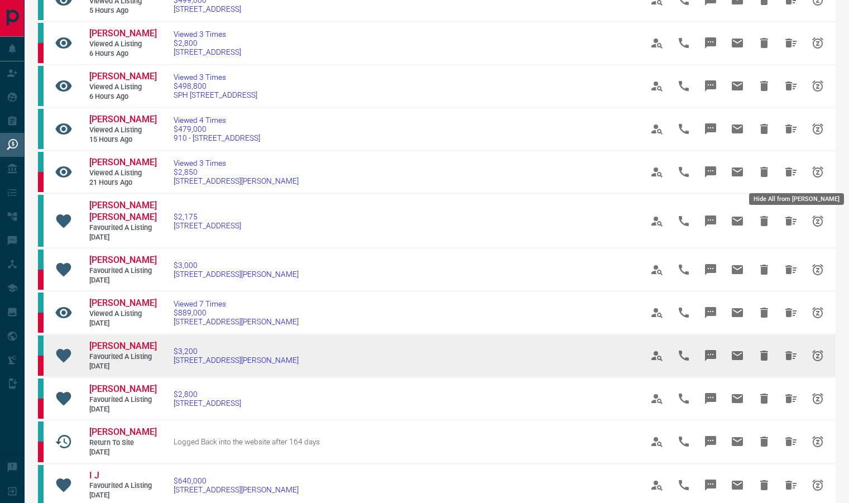
click at [787, 351] on icon "Hide All from Manasi Padalkar" at bounding box center [791, 355] width 11 height 9
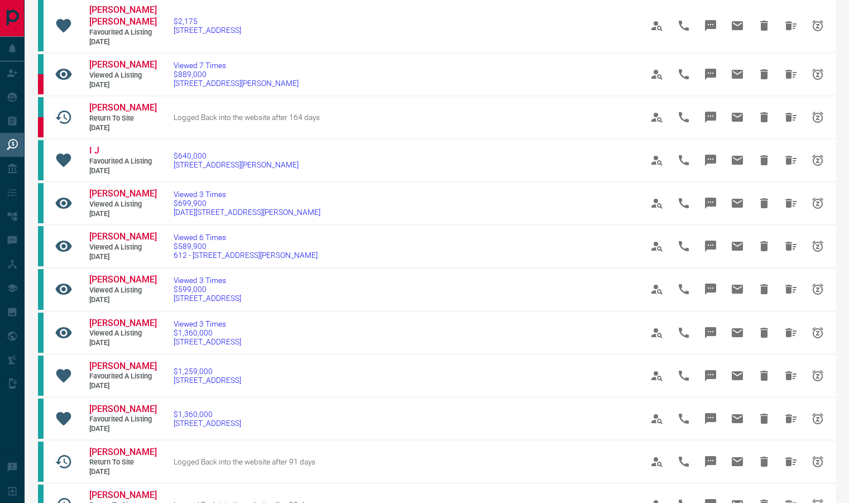
scroll to position [429, 0]
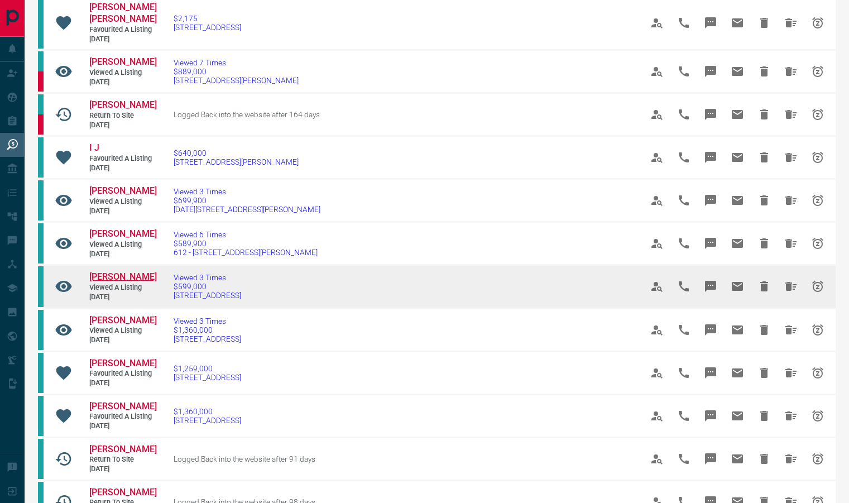
click at [104, 282] on span "[PERSON_NAME]" at bounding box center [123, 276] width 68 height 11
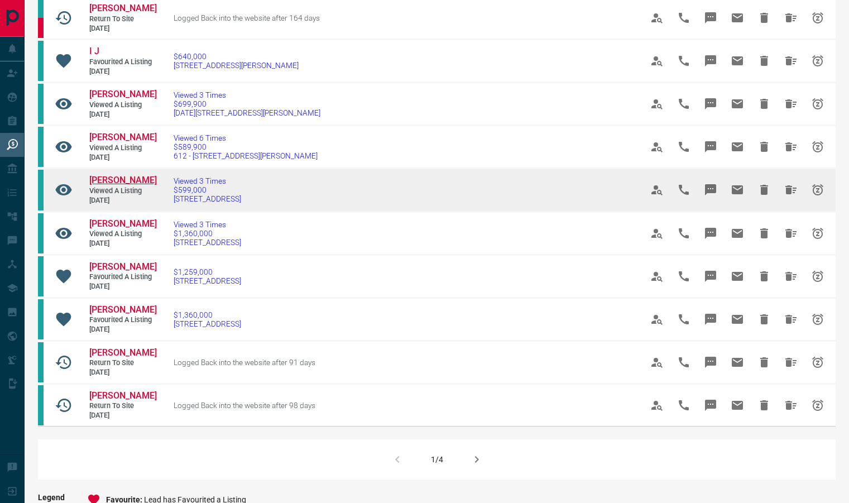
scroll to position [528, 0]
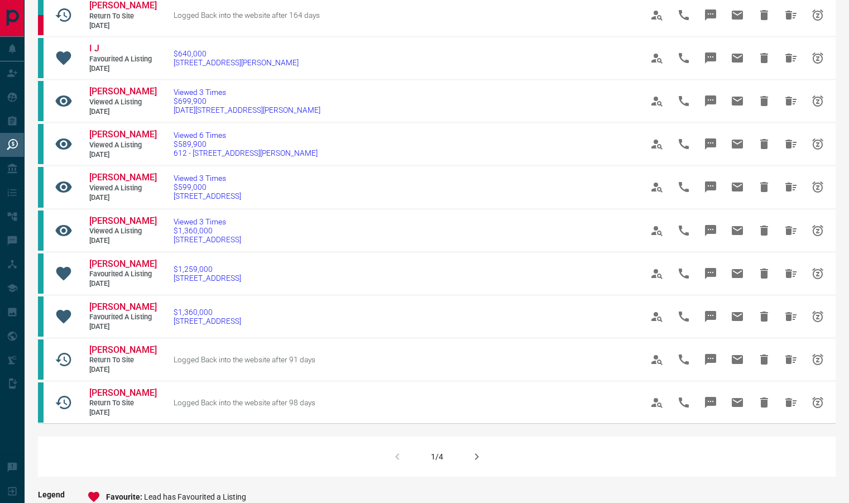
click at [475, 470] on button "button" at bounding box center [476, 456] width 27 height 27
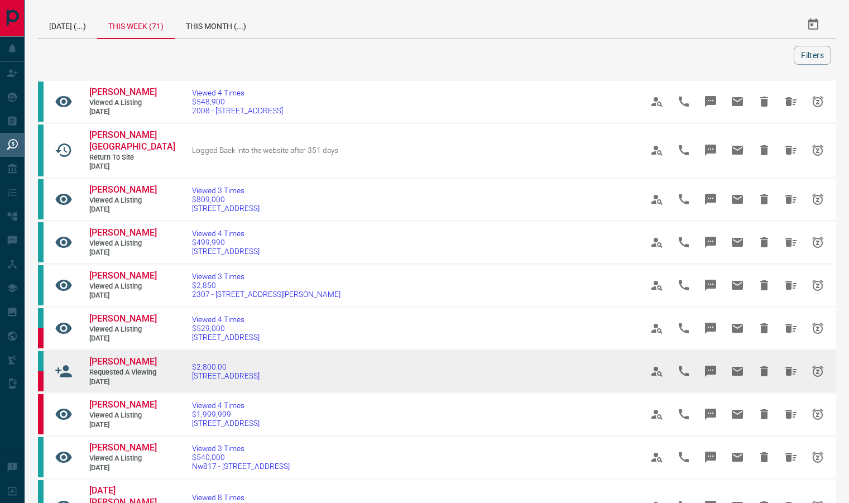
click at [790, 378] on icon "Hide All from Umair Sajedin" at bounding box center [790, 371] width 13 height 13
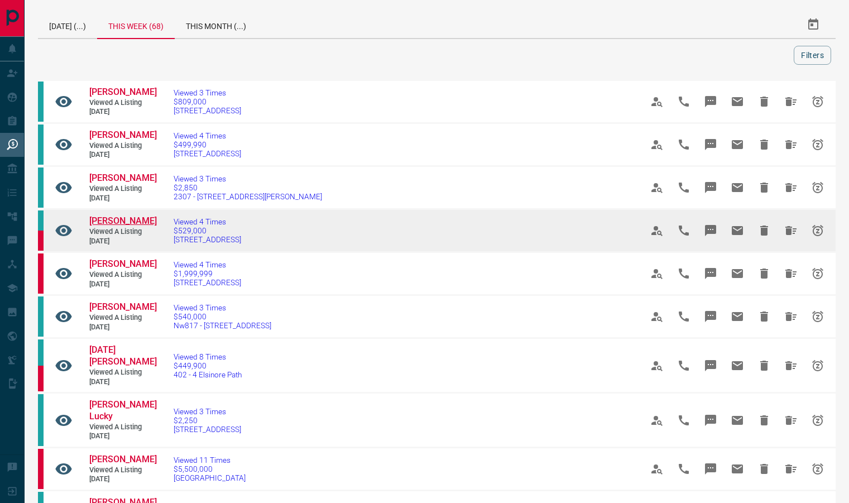
click at [102, 226] on span "[PERSON_NAME]" at bounding box center [123, 220] width 68 height 11
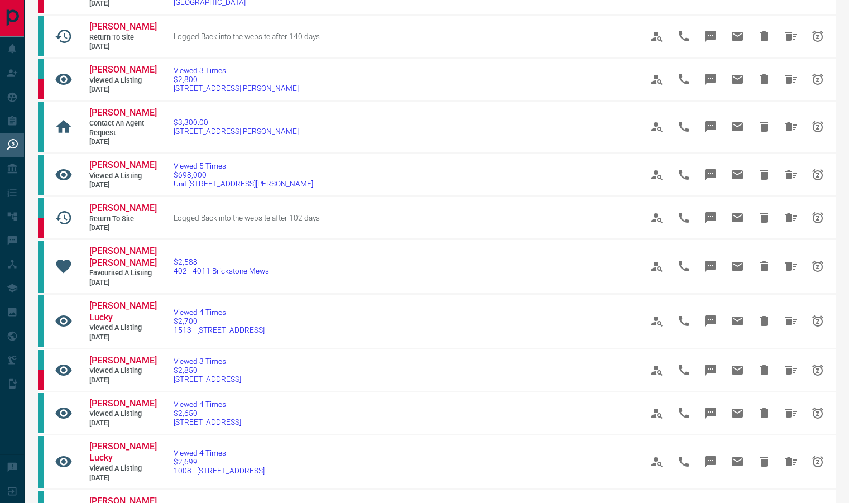
scroll to position [511, 0]
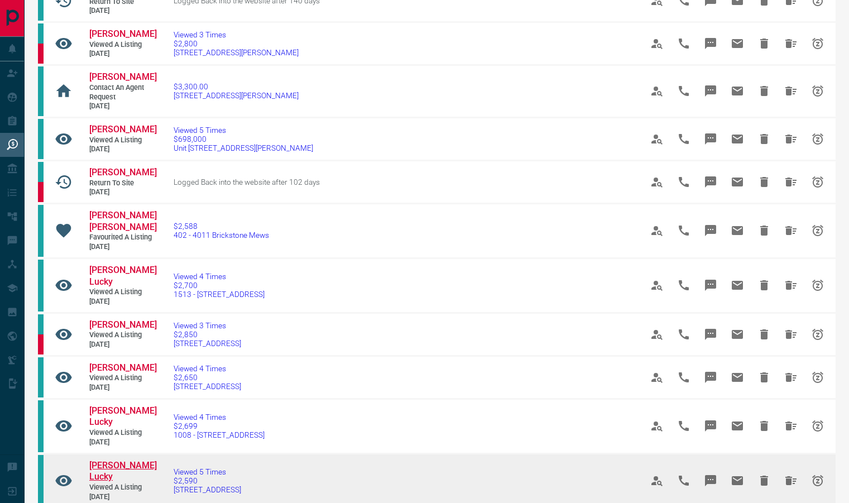
click at [100, 460] on span "[PERSON_NAME] Lucky" at bounding box center [123, 471] width 68 height 22
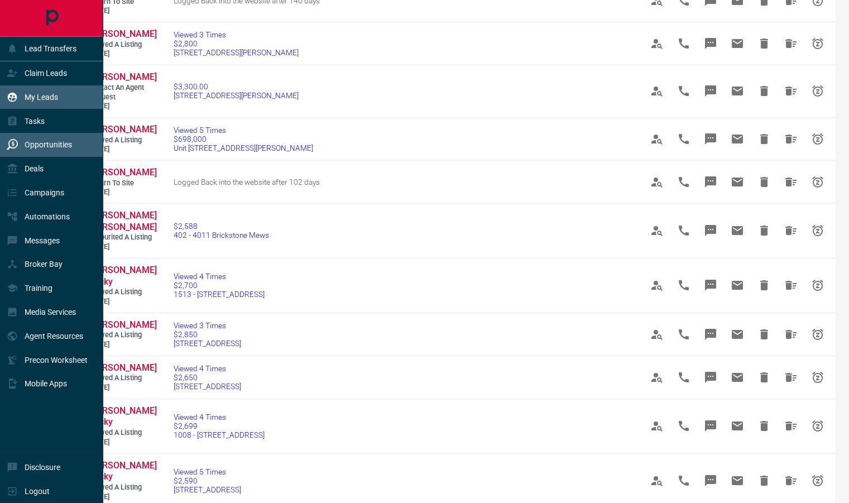
click at [43, 103] on div "My Leads" at bounding box center [32, 97] width 51 height 18
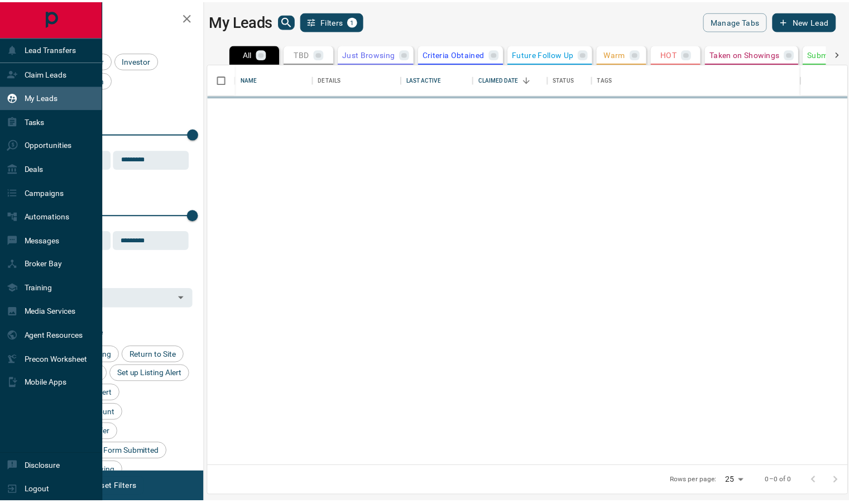
scroll to position [395, 638]
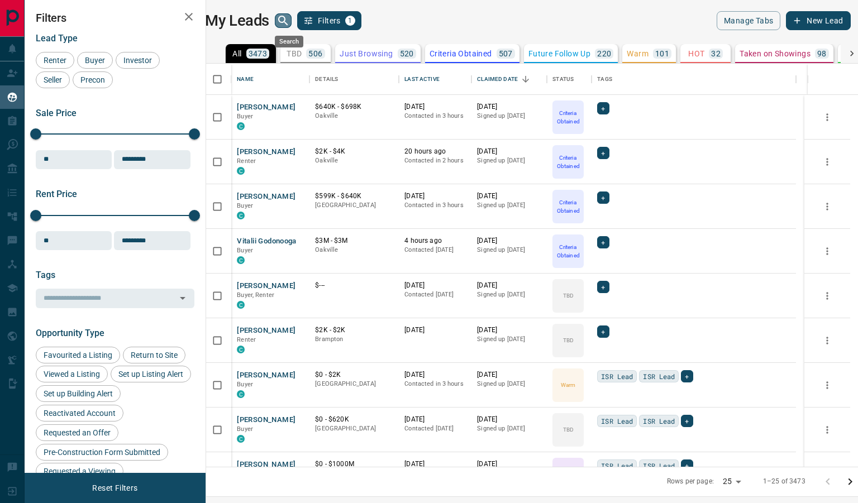
click at [288, 21] on icon "search button" at bounding box center [282, 20] width 9 height 9
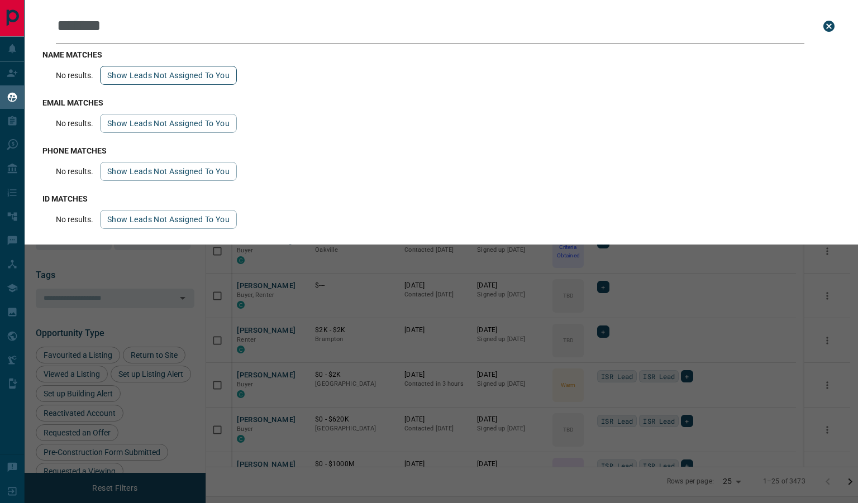
type input "*******"
click at [160, 82] on button "Show leads not assigned to you" at bounding box center [168, 75] width 137 height 19
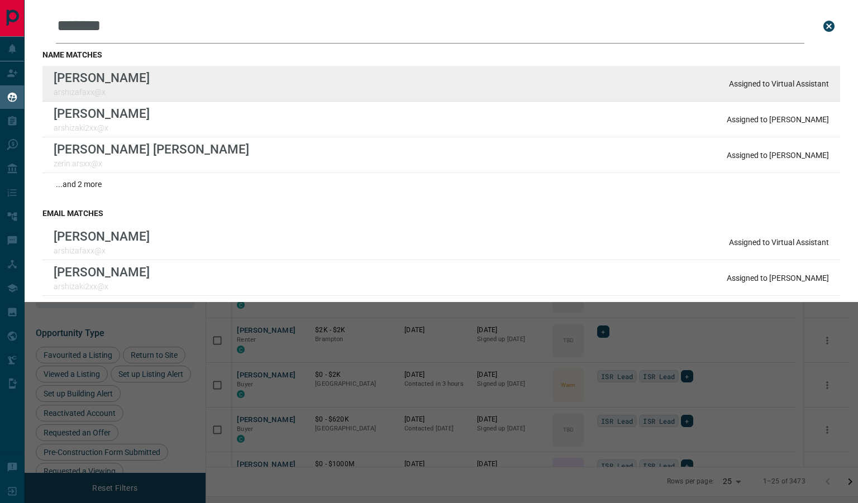
click at [104, 78] on p "[PERSON_NAME]" at bounding box center [102, 77] width 96 height 15
click at [731, 84] on p "Assigned to Virtual Assistant" at bounding box center [779, 83] width 100 height 9
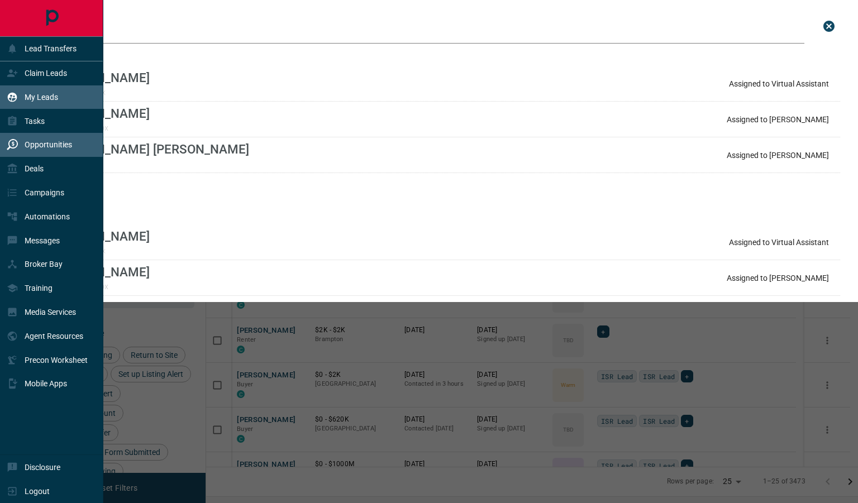
click at [46, 149] on p "Opportunities" at bounding box center [48, 144] width 47 height 9
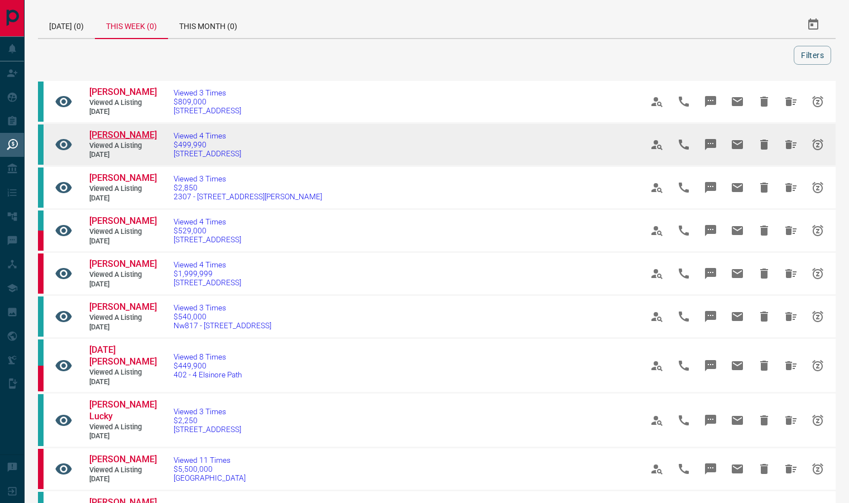
click at [121, 140] on span "[PERSON_NAME]" at bounding box center [123, 135] width 68 height 11
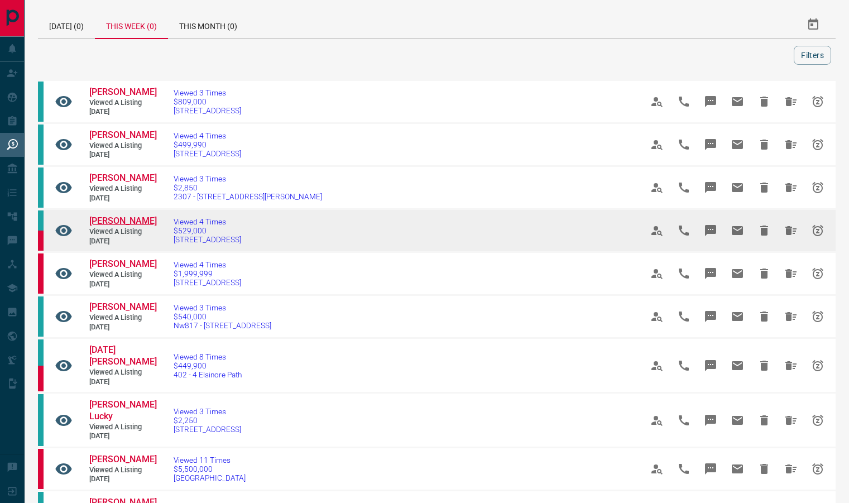
click at [112, 226] on span "[PERSON_NAME]" at bounding box center [123, 220] width 68 height 11
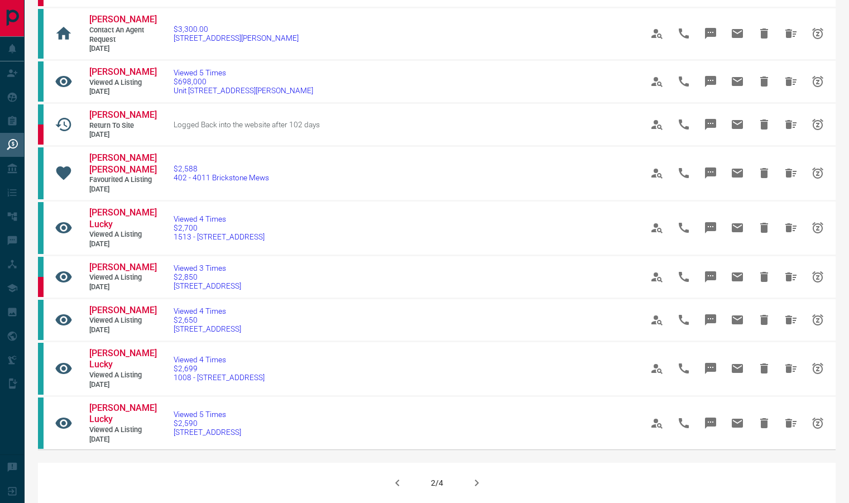
scroll to position [569, 0]
click at [477, 476] on icon "button" at bounding box center [476, 482] width 13 height 13
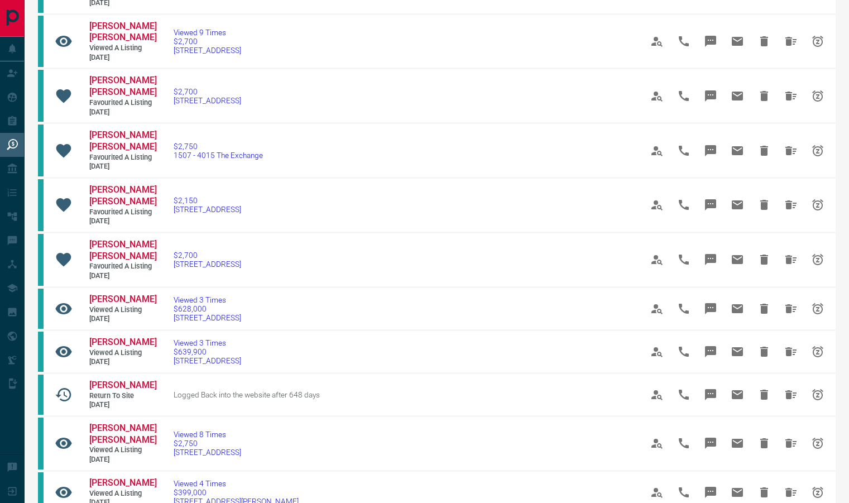
scroll to position [417, 0]
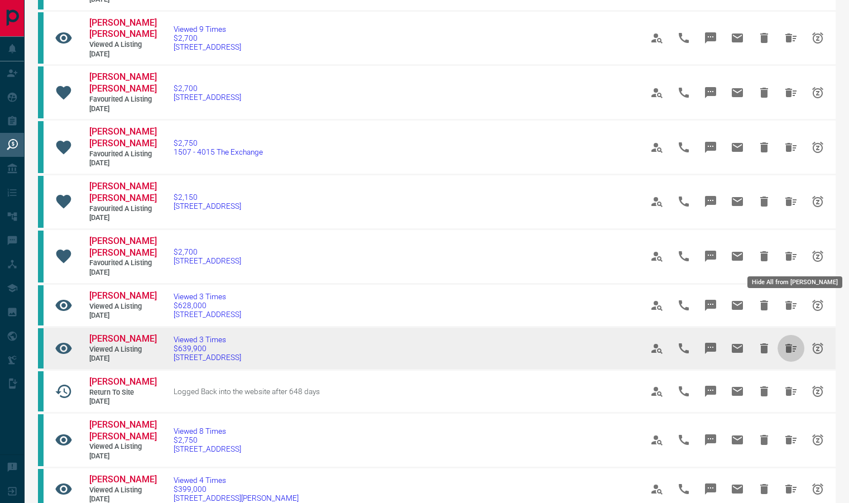
click at [788, 344] on icon "Hide All from Subrata Halder" at bounding box center [791, 348] width 11 height 9
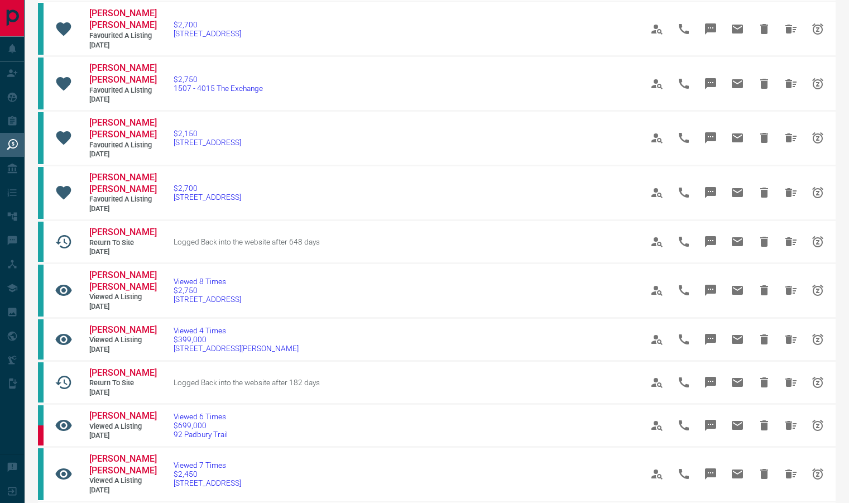
scroll to position [482, 0]
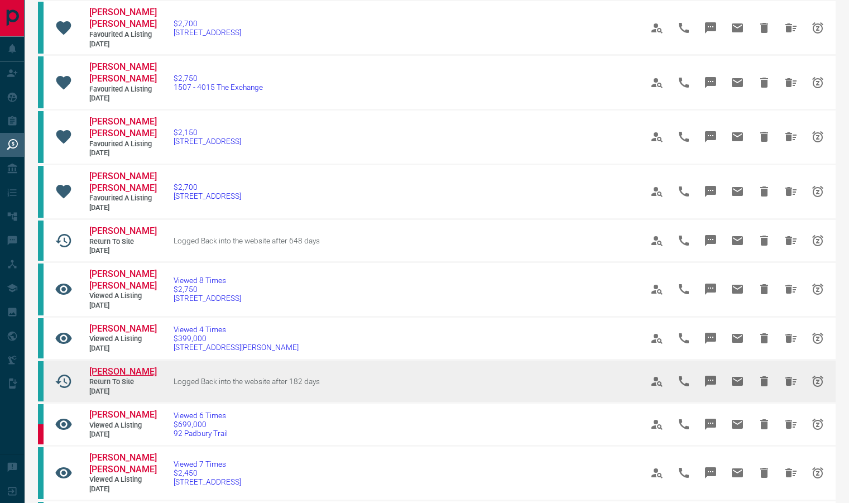
click at [132, 366] on span "[PERSON_NAME]" at bounding box center [123, 371] width 68 height 11
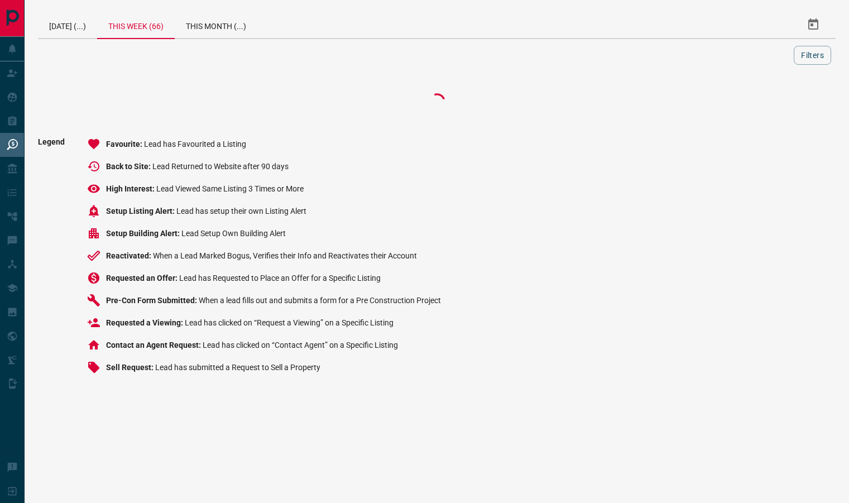
scroll to position [0, 0]
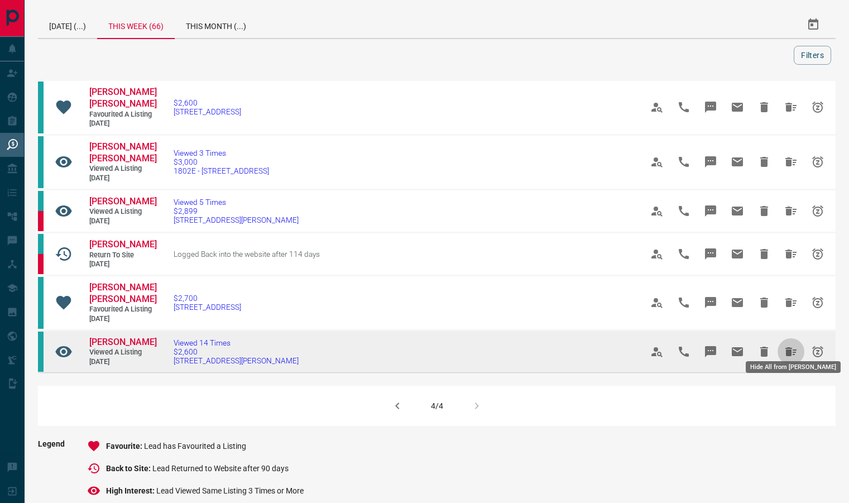
click at [791, 345] on icon "Hide All from Nitika Sachdeva" at bounding box center [790, 351] width 13 height 13
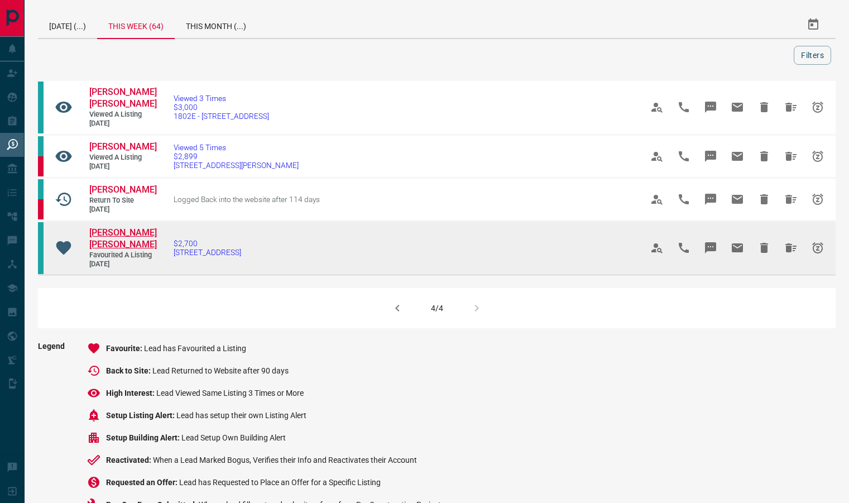
click at [145, 243] on span "[PERSON_NAME] [PERSON_NAME]" at bounding box center [123, 238] width 68 height 22
